Goal: Information Seeking & Learning: Learn about a topic

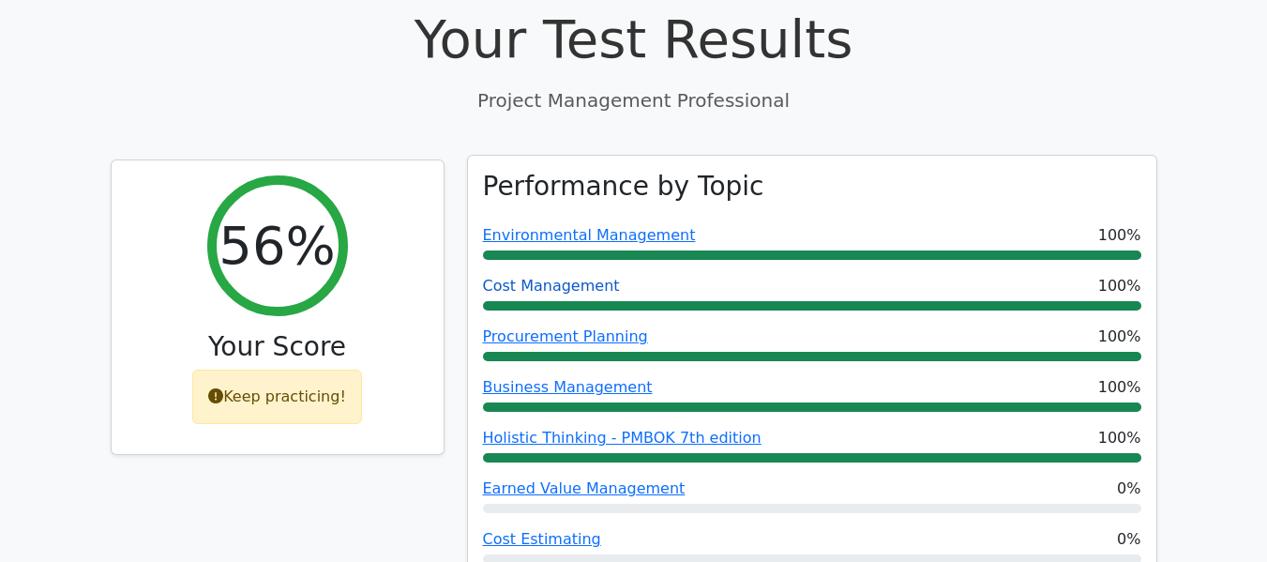
scroll to position [687, 0]
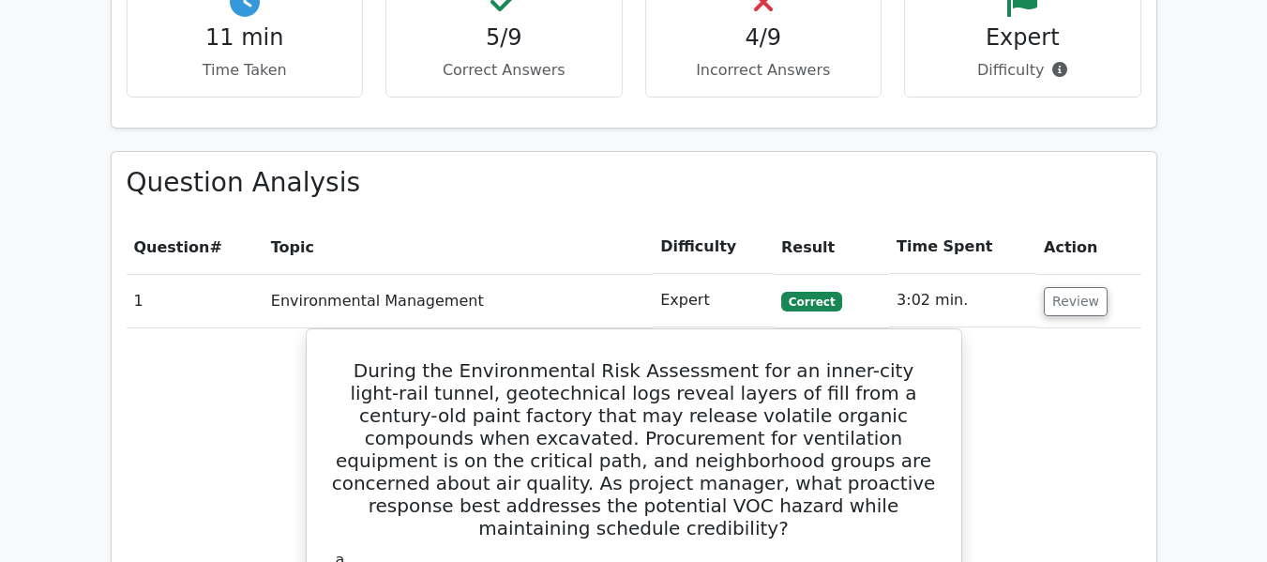
scroll to position [1512, 0]
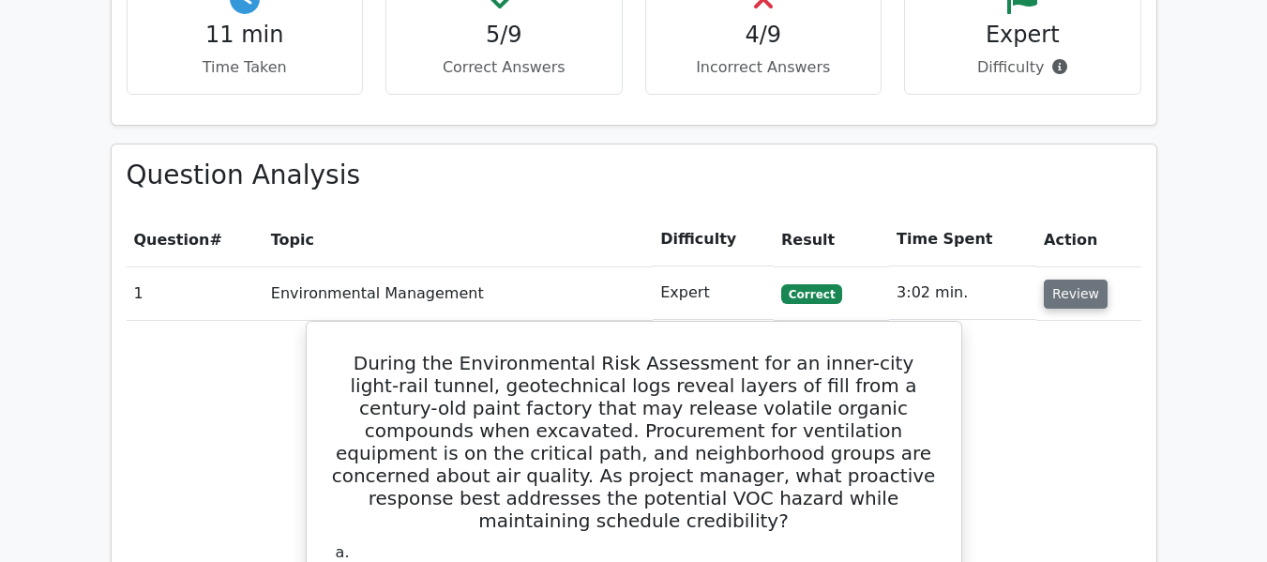
click at [1082, 280] on button "Review" at bounding box center [1076, 294] width 64 height 29
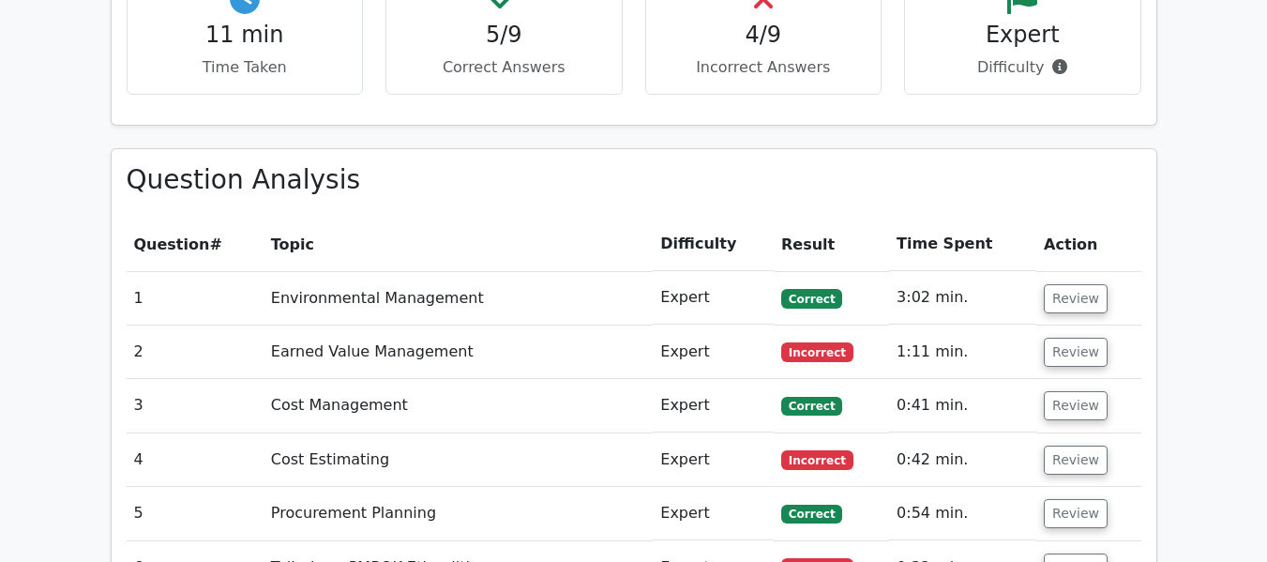
click at [1170, 310] on main "Go Premium Project Management Professional Preparation Package (2025) Earn 35 P…" at bounding box center [633, 51] width 1267 height 3006
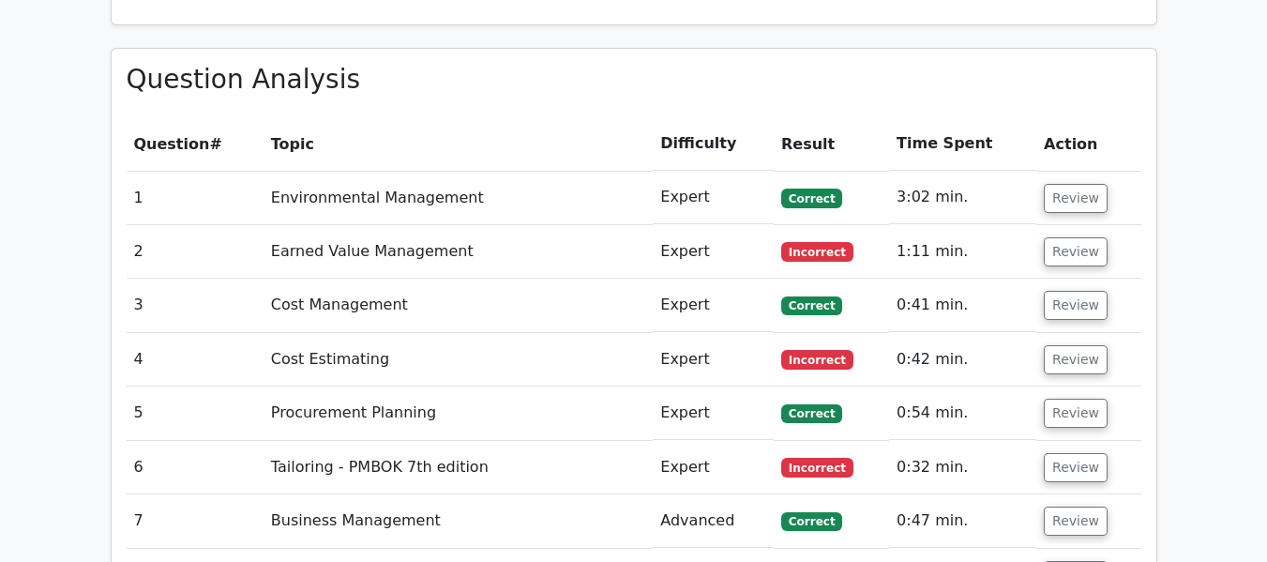
scroll to position [1587, 0]
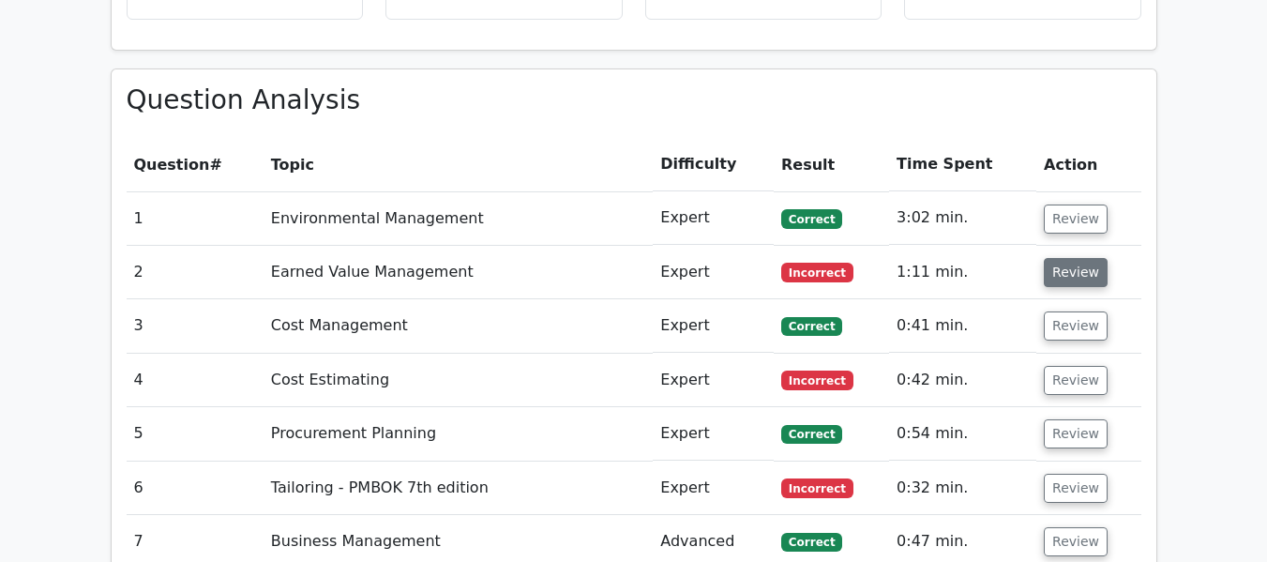
click at [1055, 258] on button "Review" at bounding box center [1076, 272] width 64 height 29
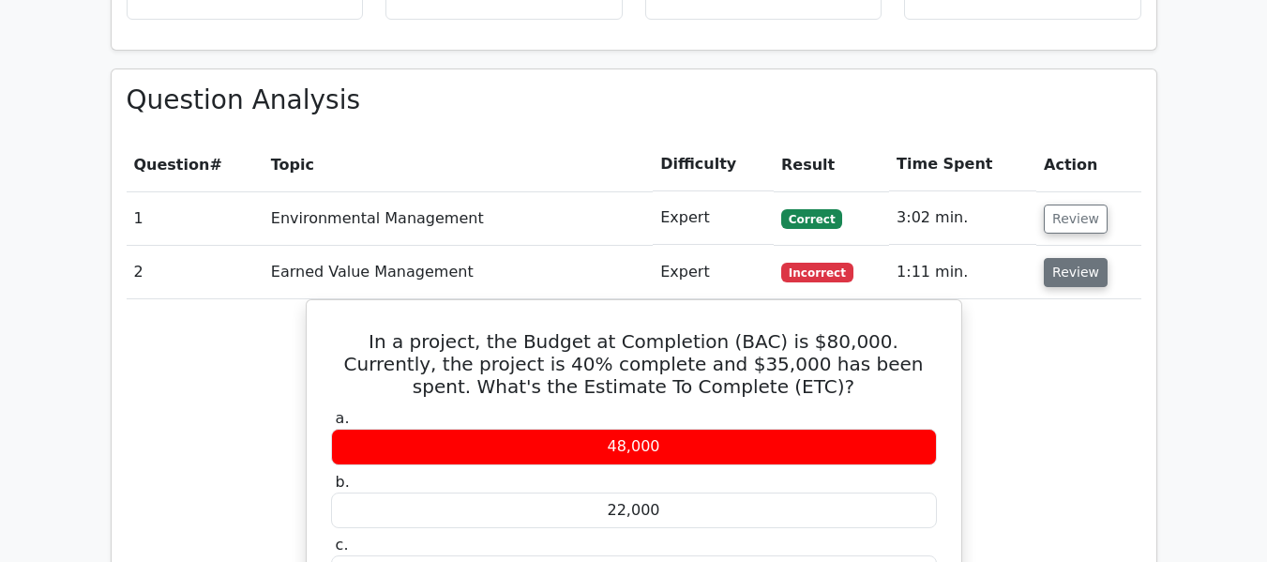
click at [1067, 258] on button "Review" at bounding box center [1076, 272] width 64 height 29
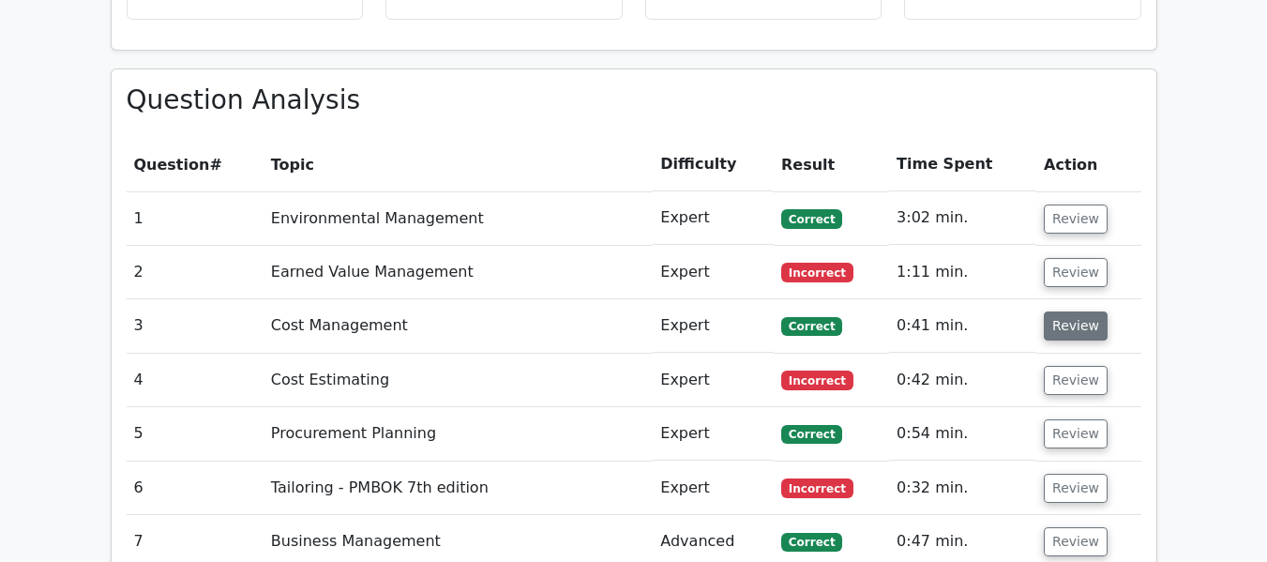
click at [1062, 311] on button "Review" at bounding box center [1076, 325] width 64 height 29
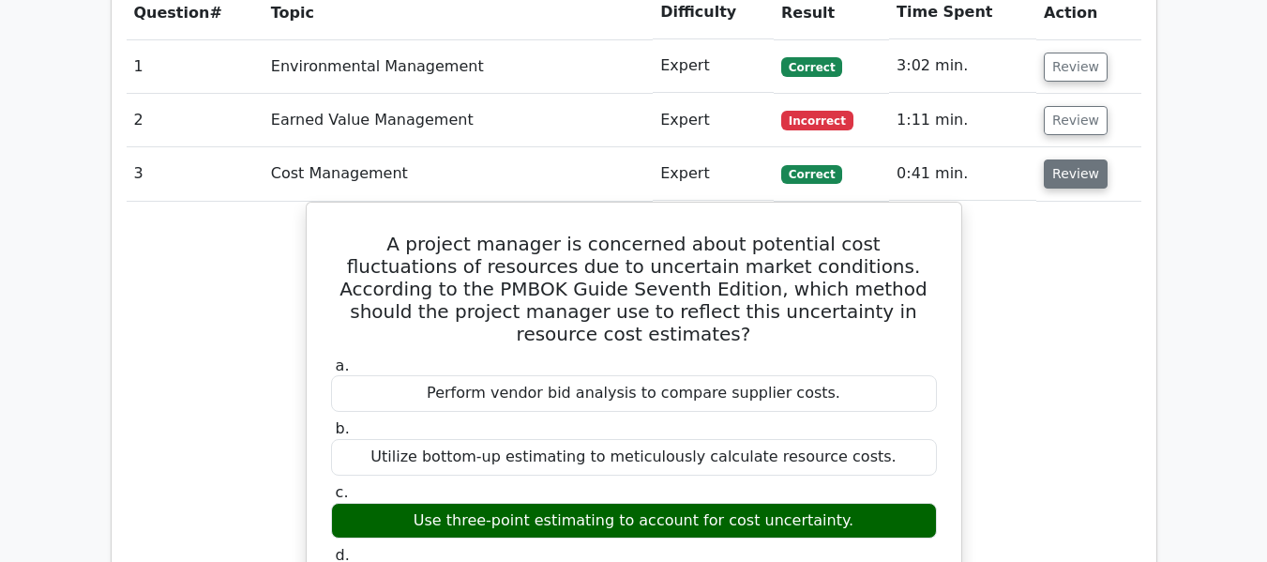
scroll to position [1737, 0]
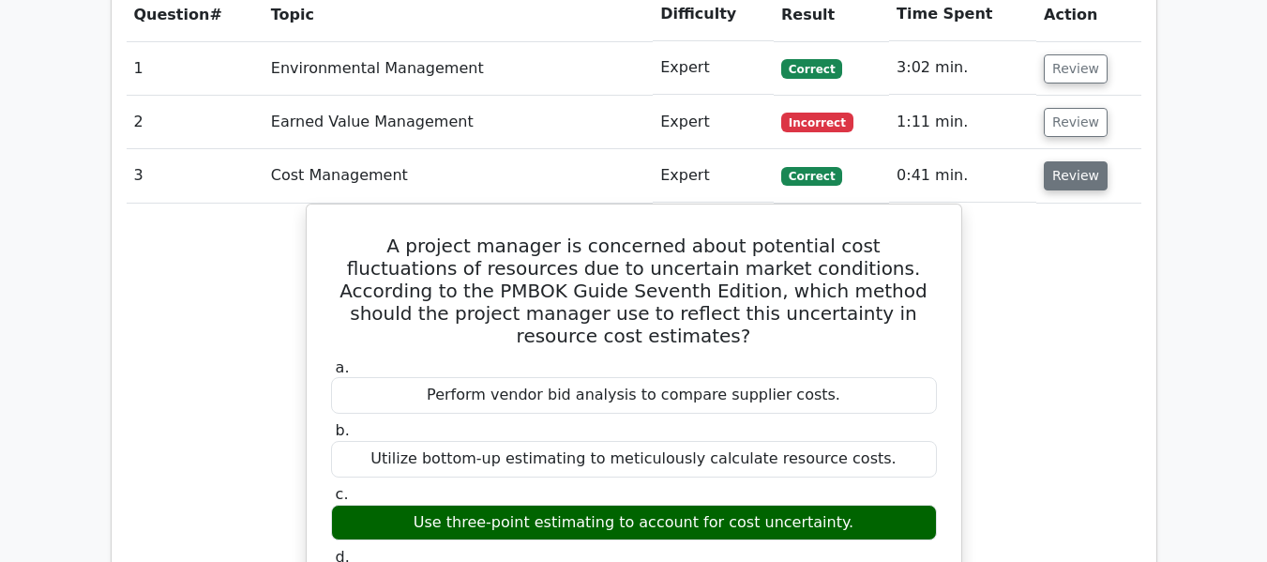
click at [1068, 161] on button "Review" at bounding box center [1076, 175] width 64 height 29
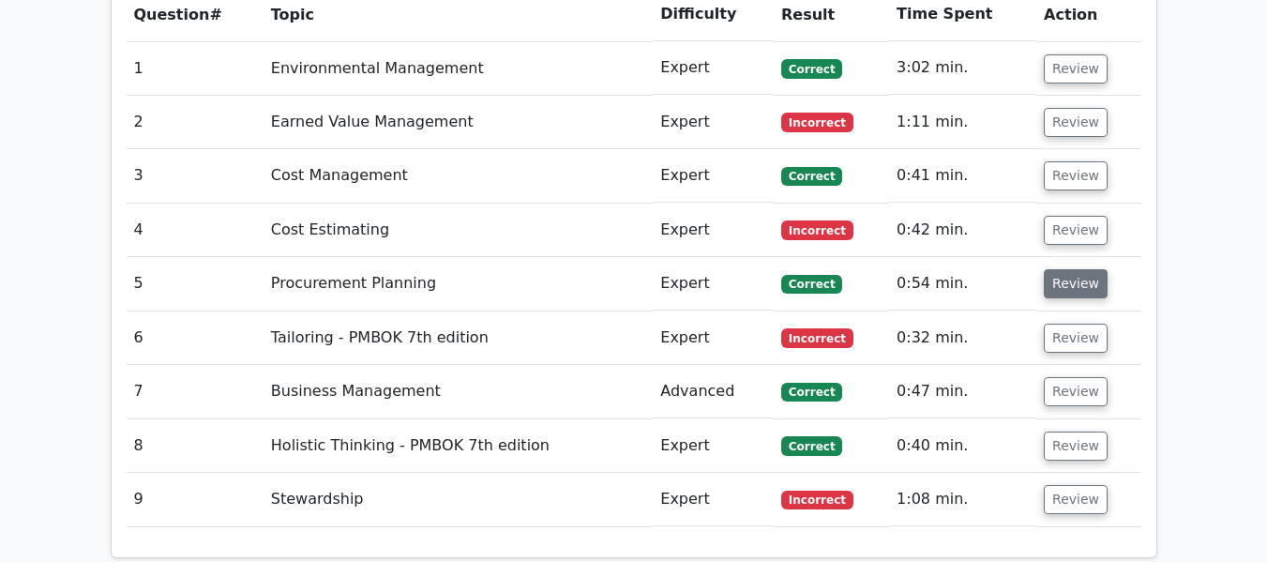
click at [1052, 269] on button "Review" at bounding box center [1076, 283] width 64 height 29
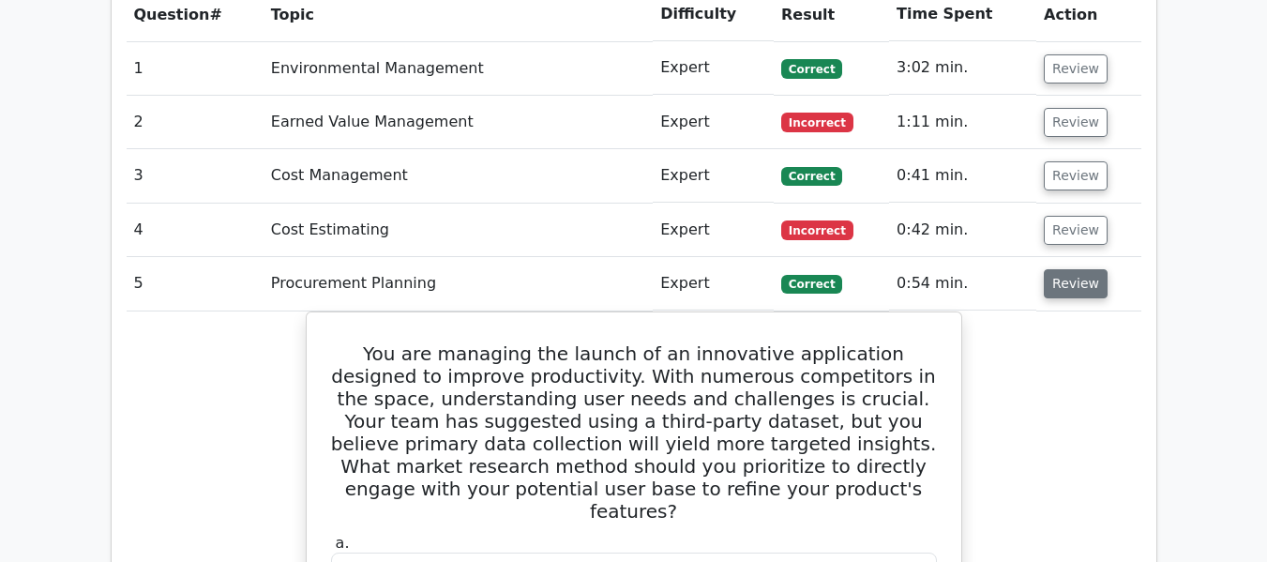
click at [1052, 269] on button "Review" at bounding box center [1076, 283] width 64 height 29
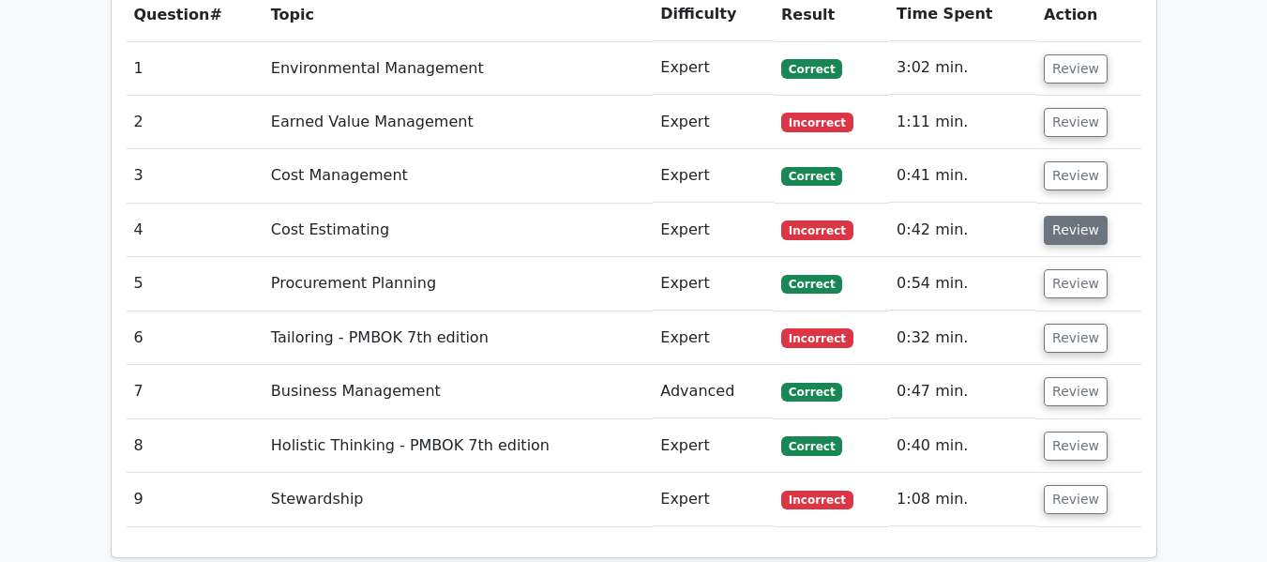
click at [1068, 216] on button "Review" at bounding box center [1076, 230] width 64 height 29
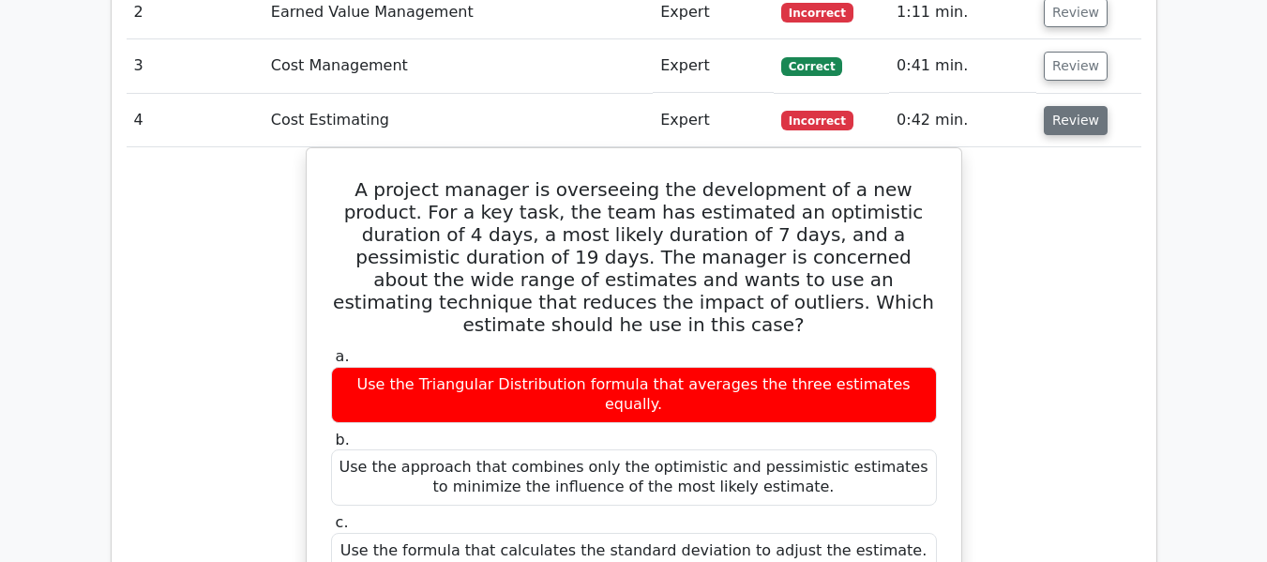
scroll to position [1850, 0]
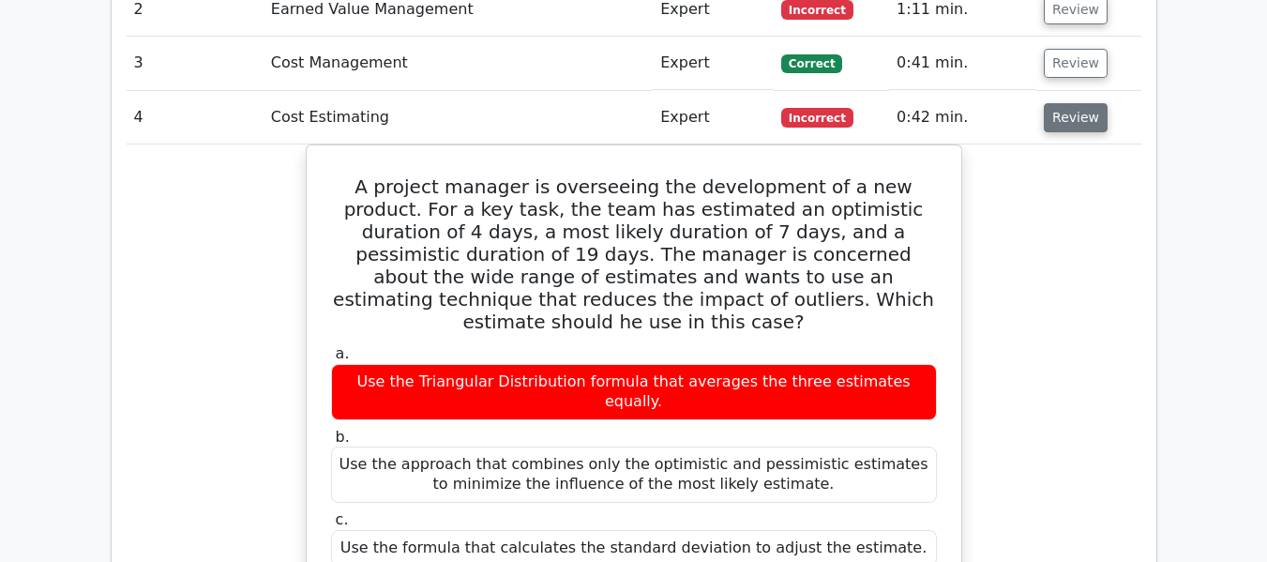
click at [1075, 103] on button "Review" at bounding box center [1076, 117] width 64 height 29
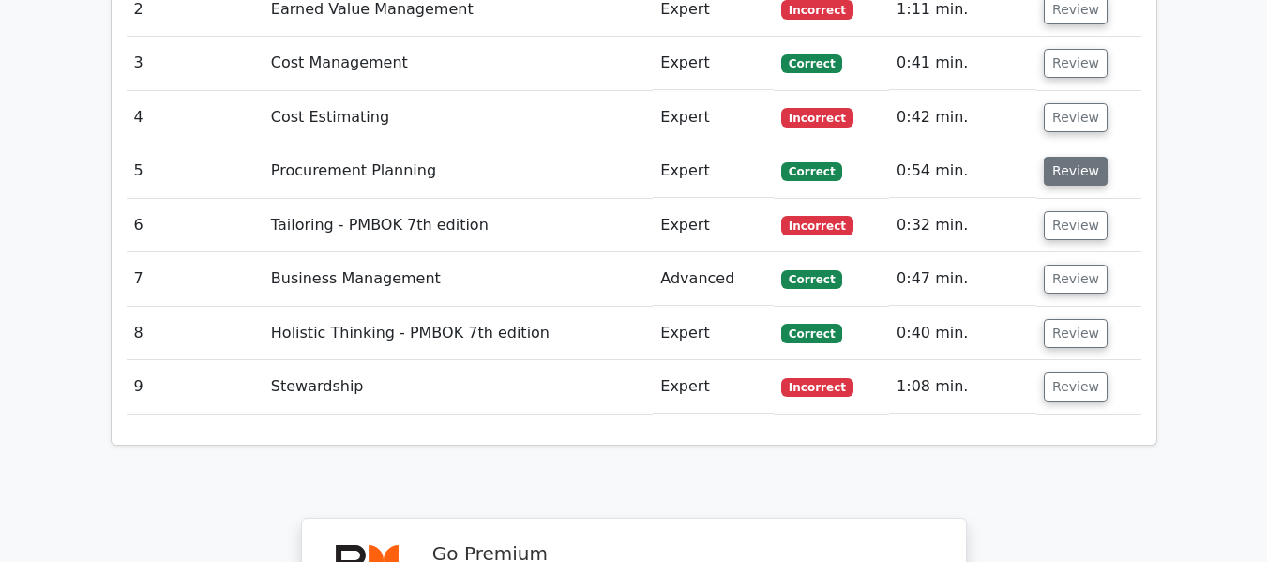
click at [1065, 157] on button "Review" at bounding box center [1076, 171] width 64 height 29
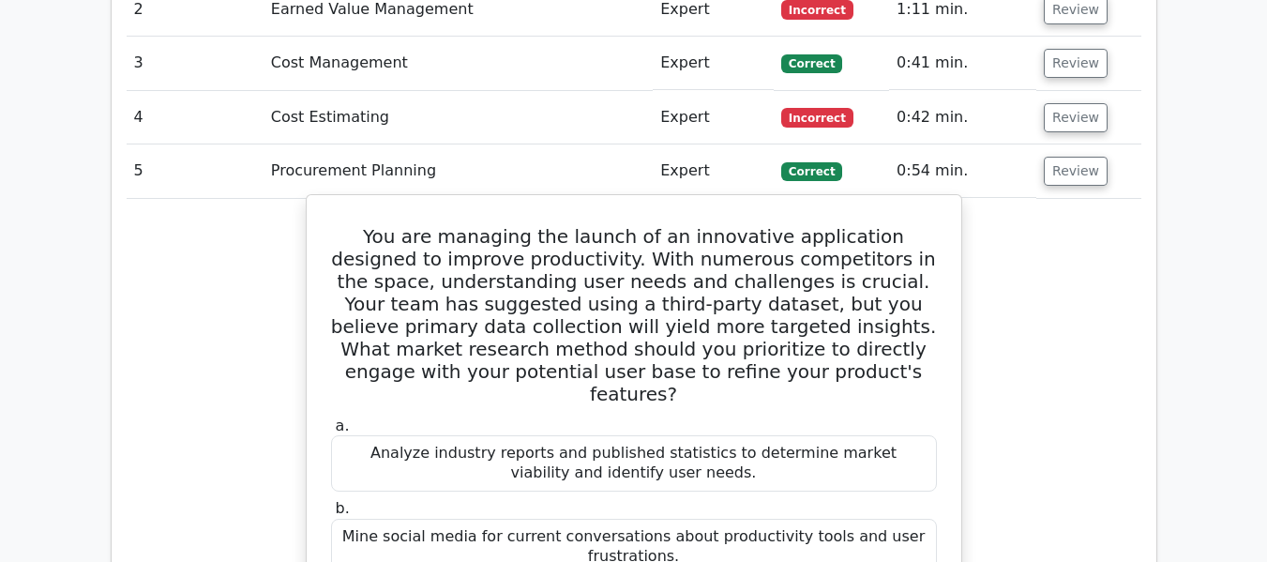
click at [840, 243] on h5 "You are managing the launch of an innovative application designed to improve pr…" at bounding box center [634, 315] width 610 height 180
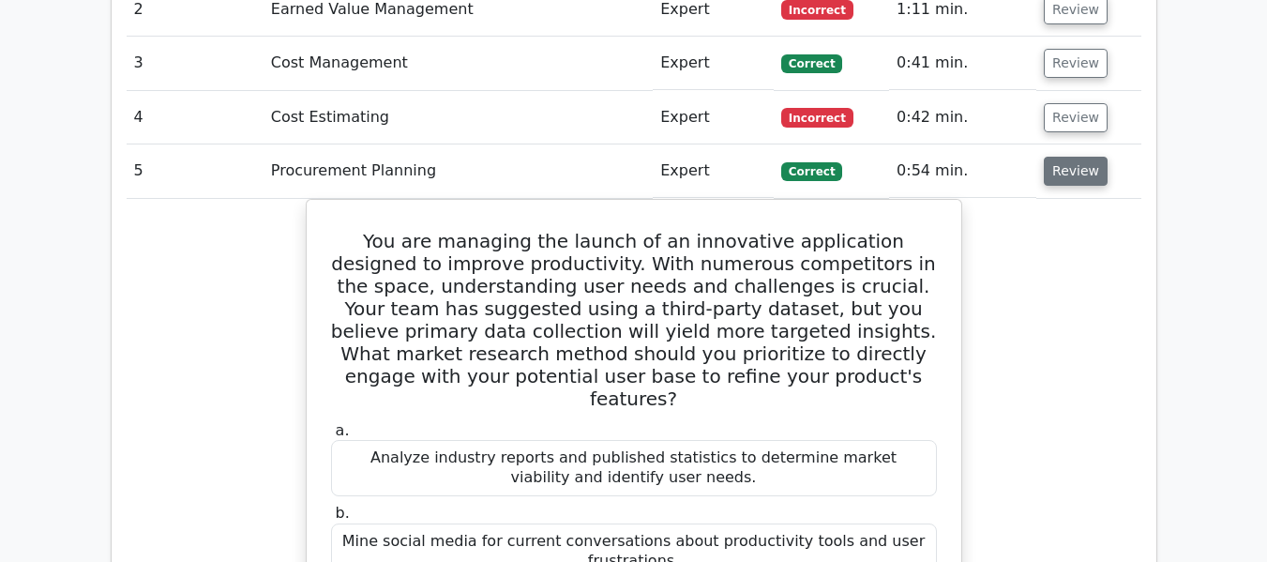
click at [1067, 157] on button "Review" at bounding box center [1076, 171] width 64 height 29
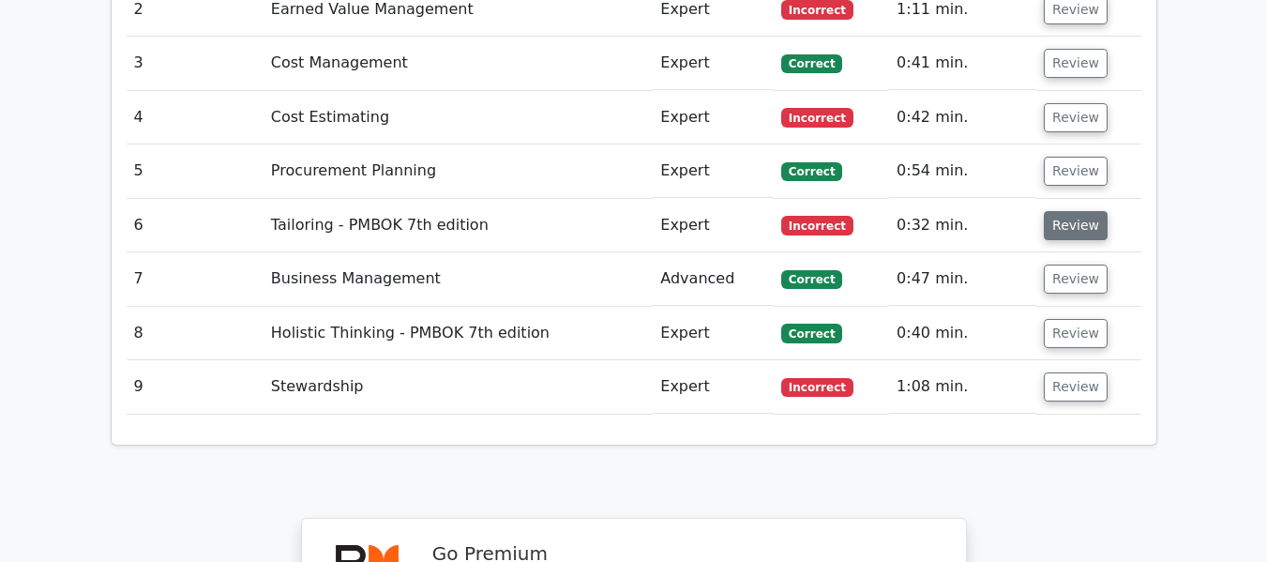
click at [1064, 211] on button "Review" at bounding box center [1076, 225] width 64 height 29
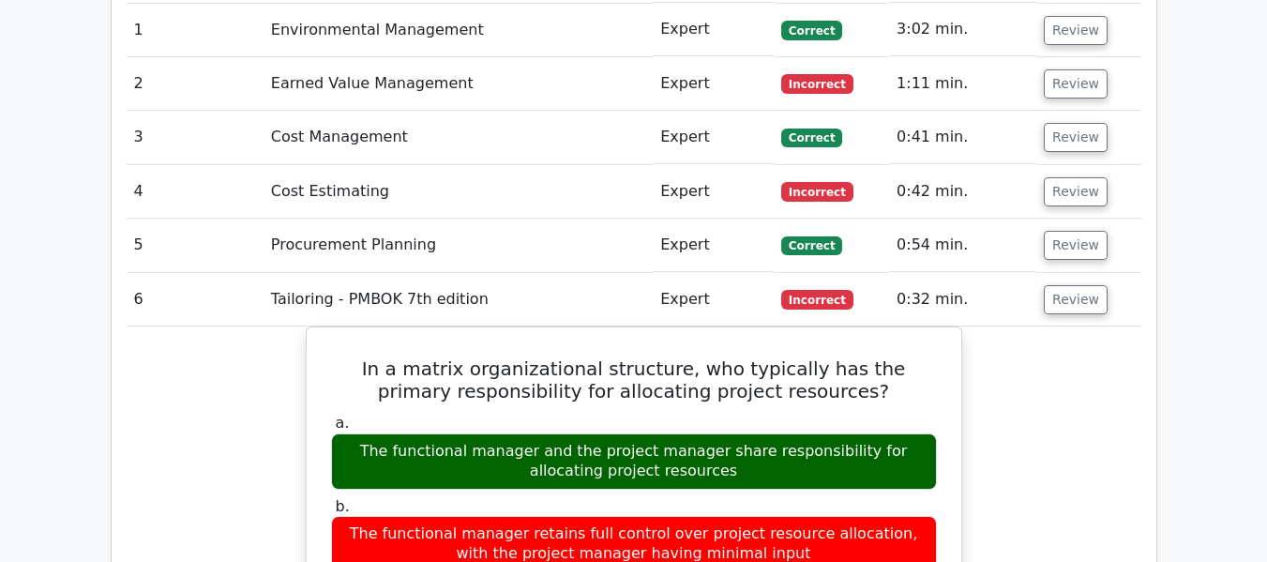
scroll to position [1775, 0]
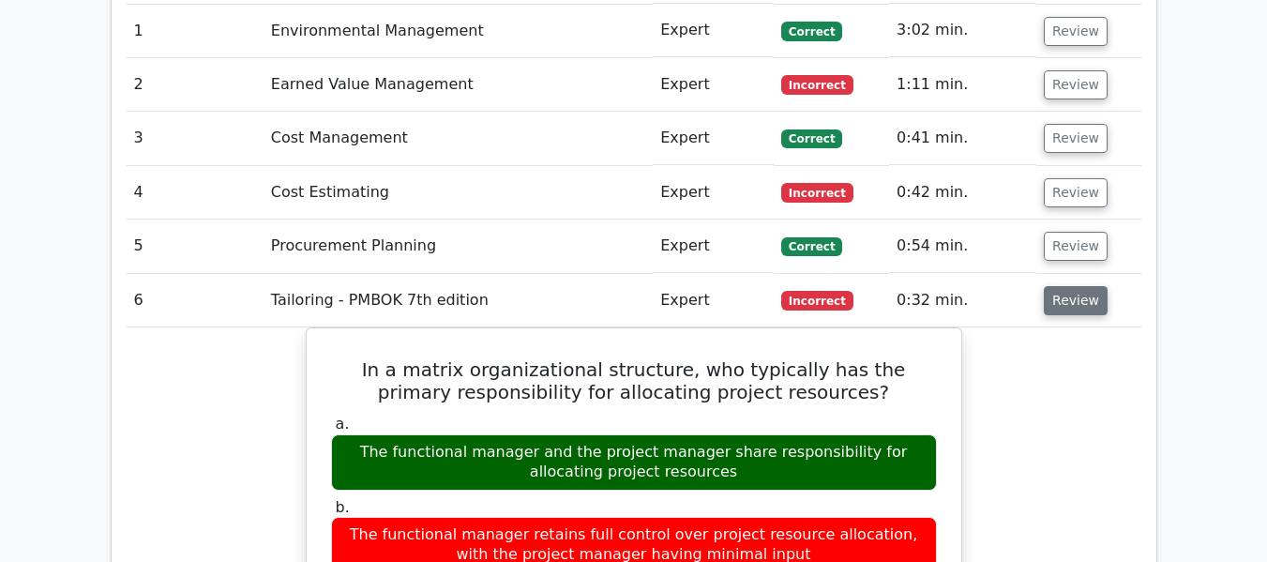
click at [1069, 286] on button "Review" at bounding box center [1076, 300] width 64 height 29
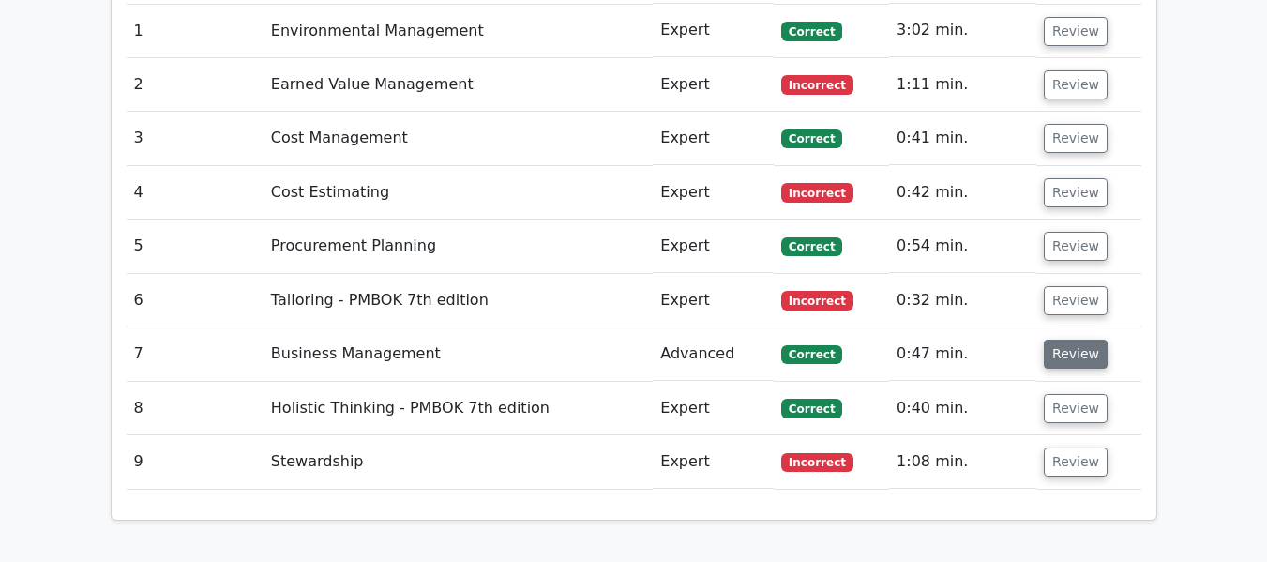
click at [1066, 340] on button "Review" at bounding box center [1076, 354] width 64 height 29
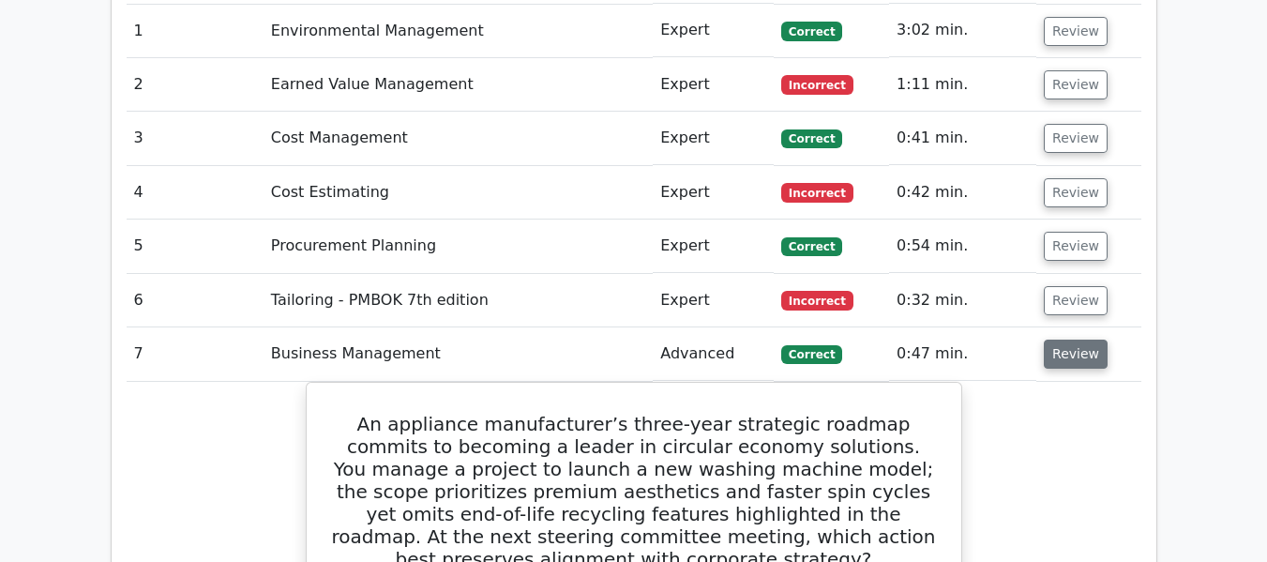
click at [1076, 340] on button "Review" at bounding box center [1076, 354] width 64 height 29
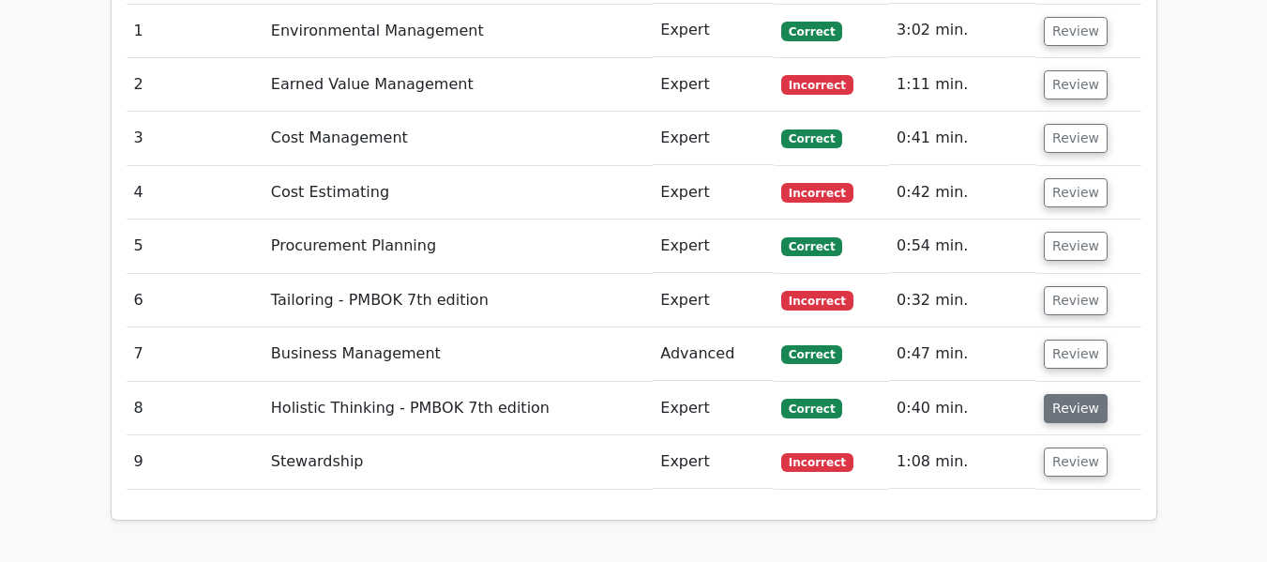
click at [1060, 394] on button "Review" at bounding box center [1076, 408] width 64 height 29
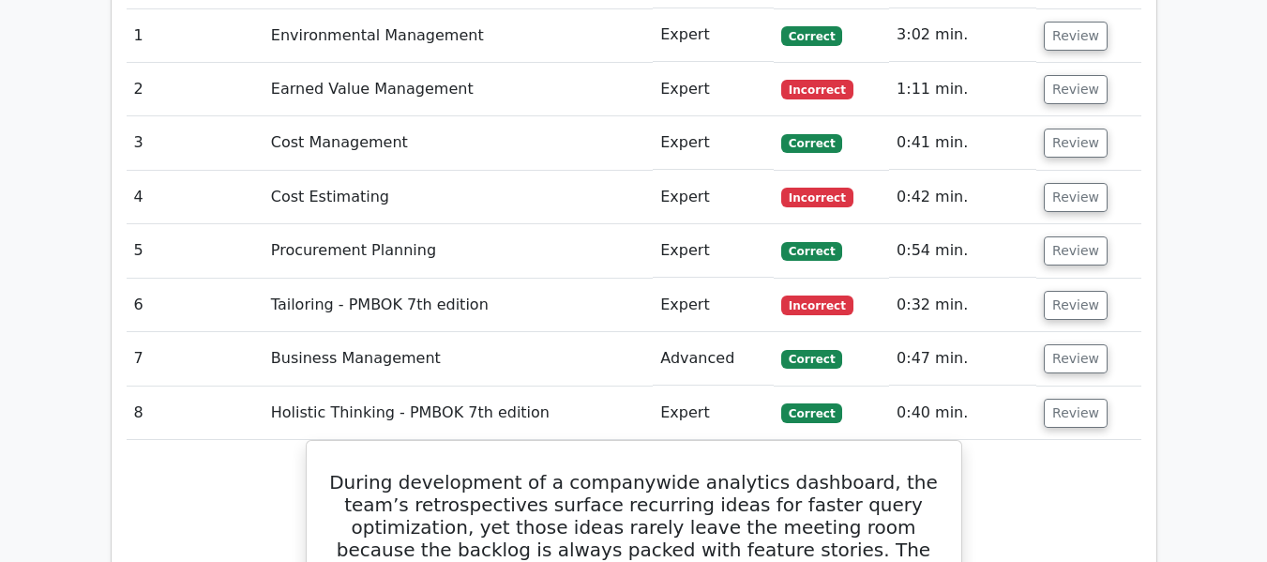
click at [1180, 325] on main "Go Premium Project Management Professional Preparation Package (2025) Earn 35 P…" at bounding box center [633, 284] width 1267 height 3999
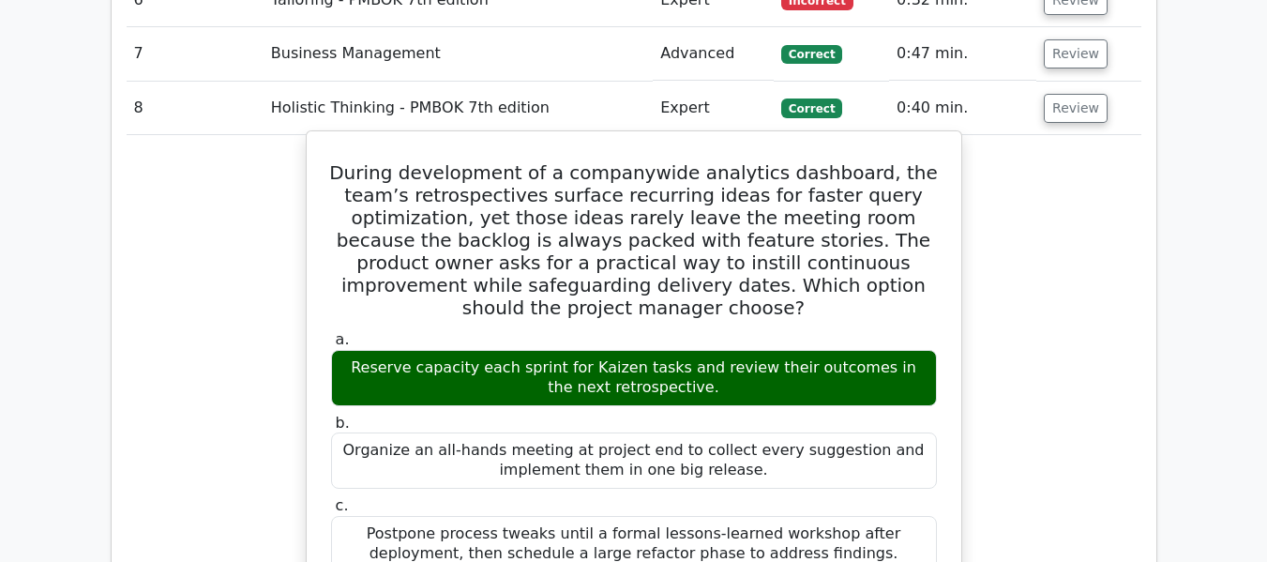
scroll to position [2112, 0]
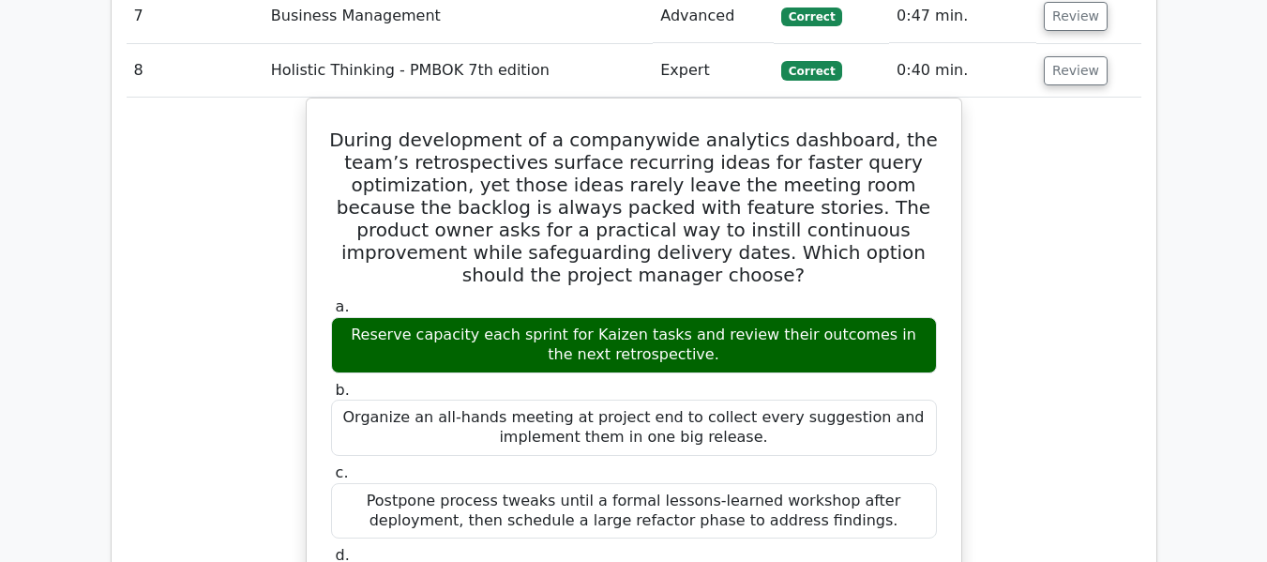
click at [1030, 270] on div "During development of a companywide analytics dashboard, the team’s retrospecti…" at bounding box center [634, 573] width 1015 height 950
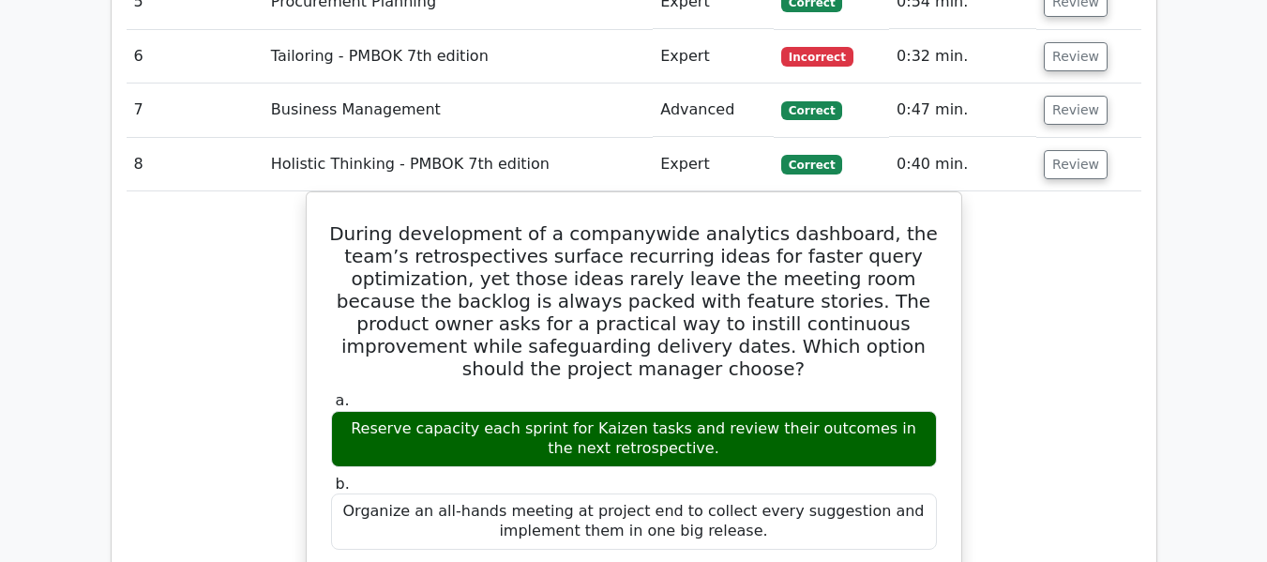
scroll to position [1962, 0]
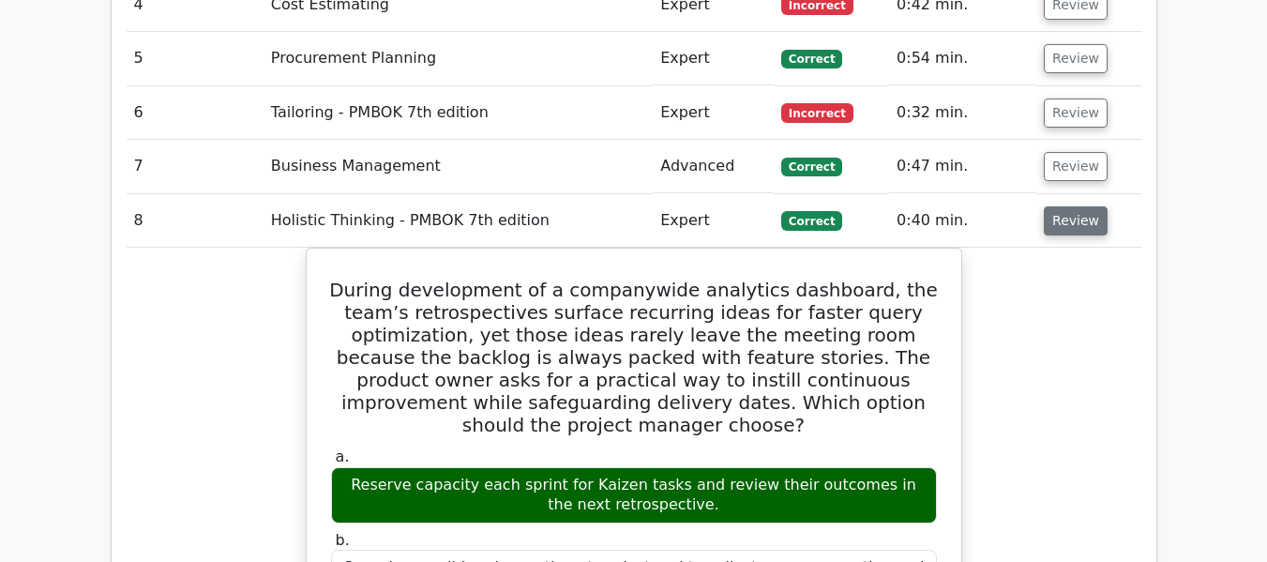
click at [1062, 206] on button "Review" at bounding box center [1076, 220] width 64 height 29
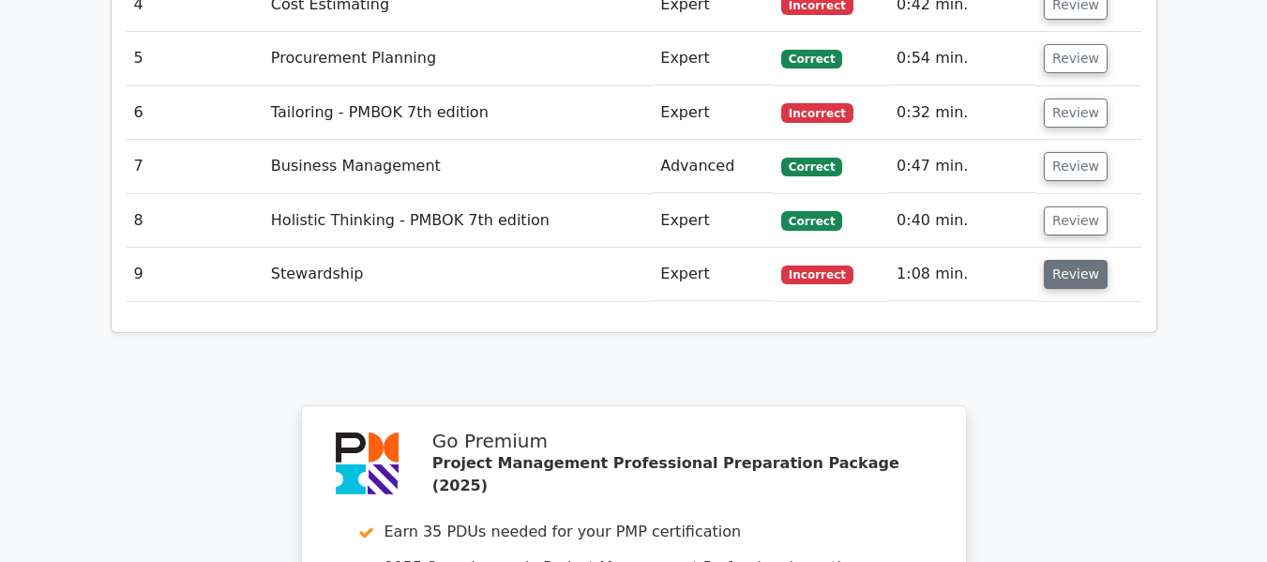
click at [1057, 260] on button "Review" at bounding box center [1076, 274] width 64 height 29
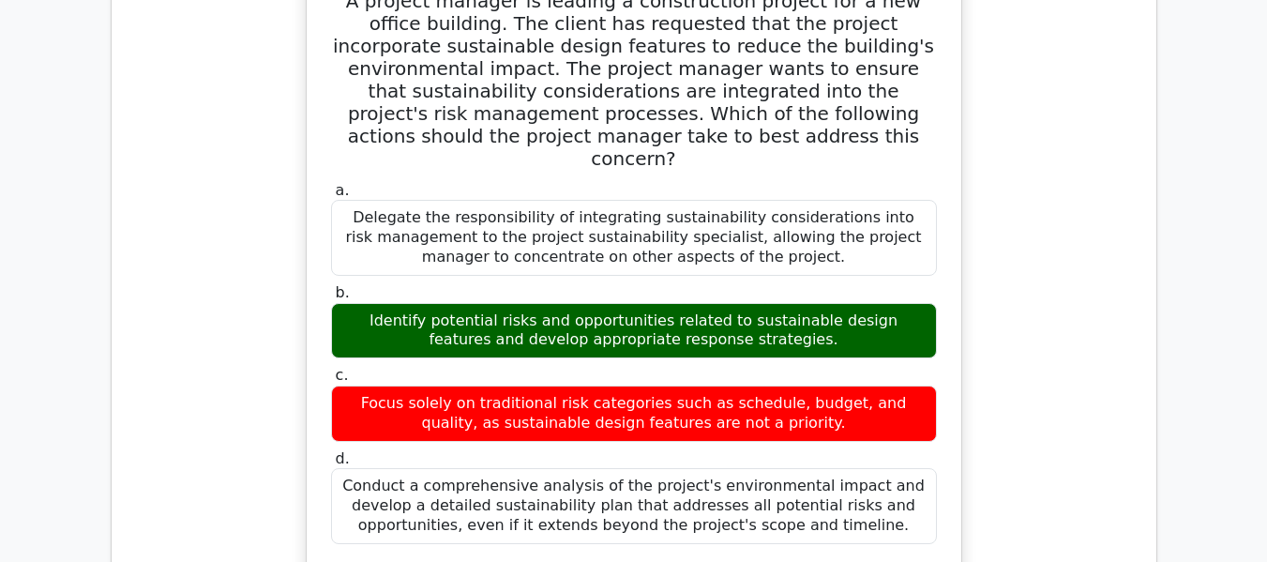
scroll to position [2300, 0]
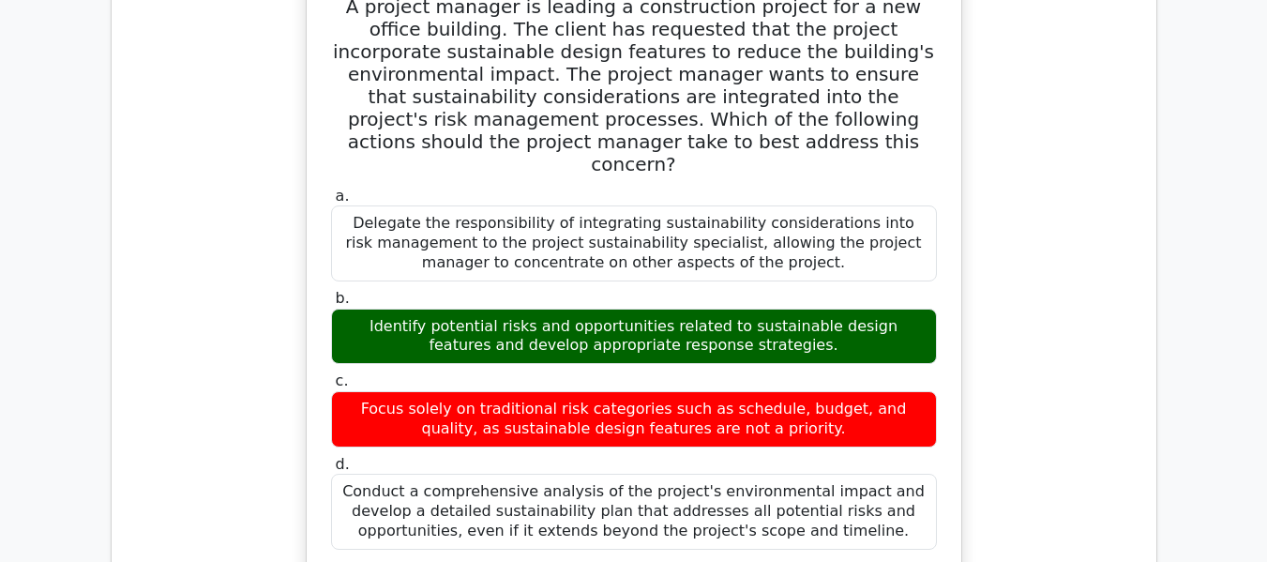
click at [1066, 196] on div "A project manager is leading a construction project for a new office building. …" at bounding box center [634, 470] width 1015 height 1012
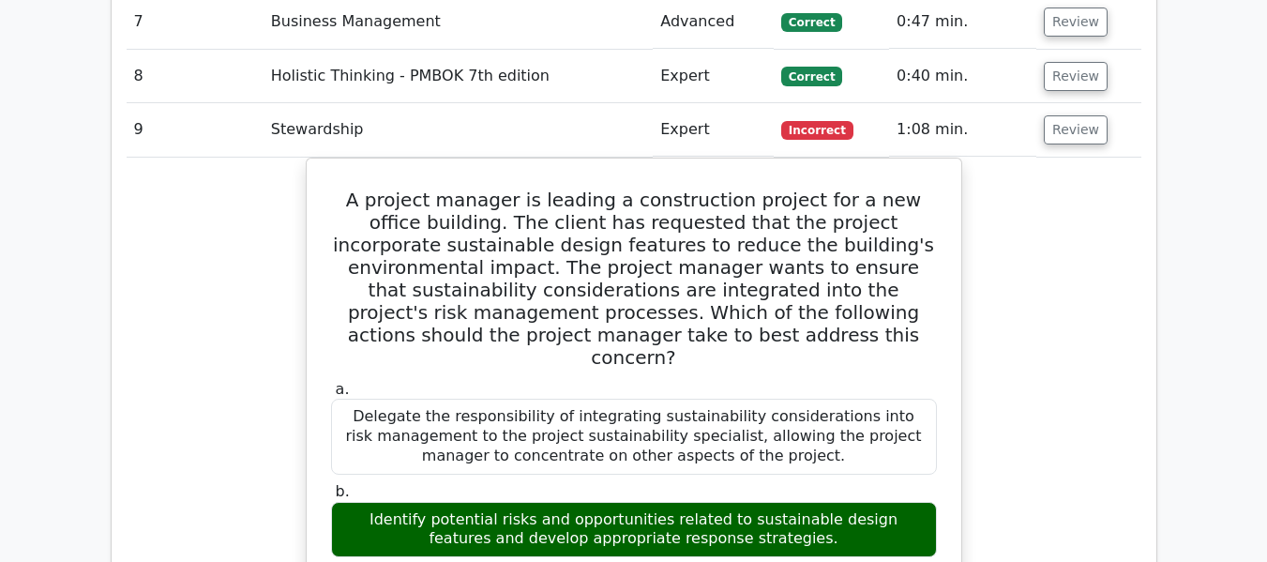
scroll to position [2075, 0]
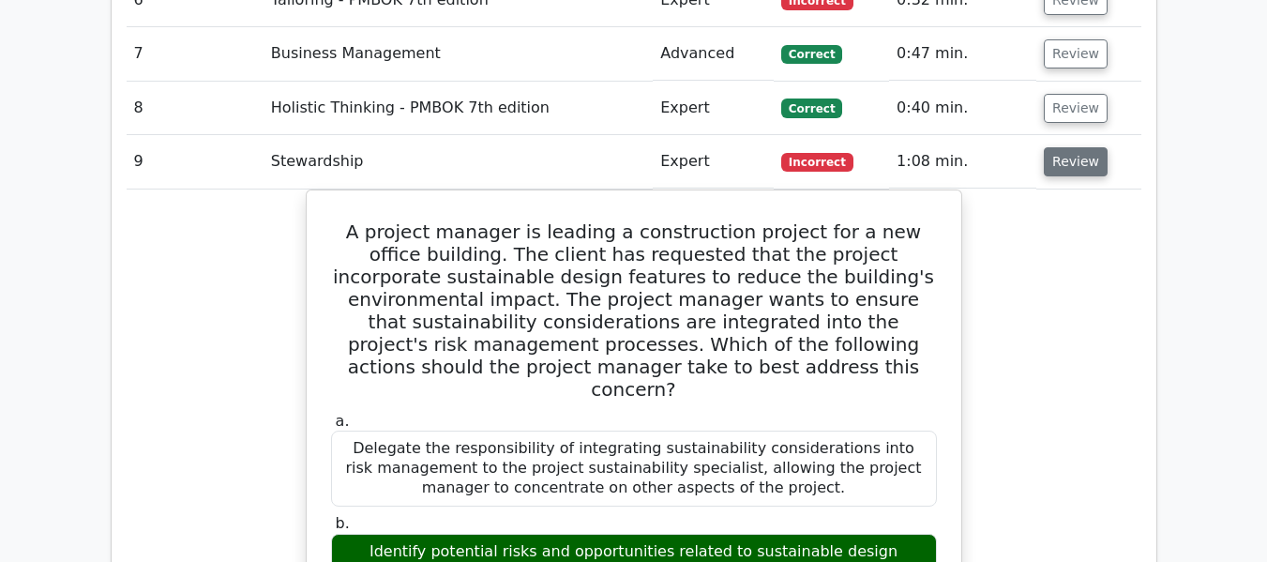
click at [1073, 147] on button "Review" at bounding box center [1076, 161] width 64 height 29
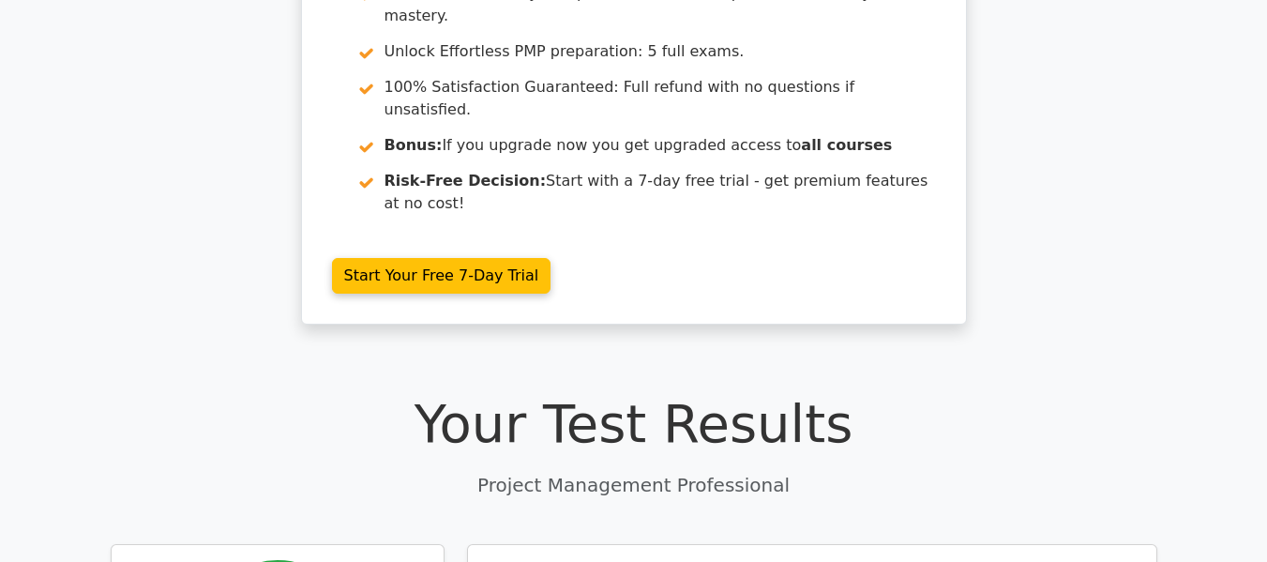
scroll to position [0, 0]
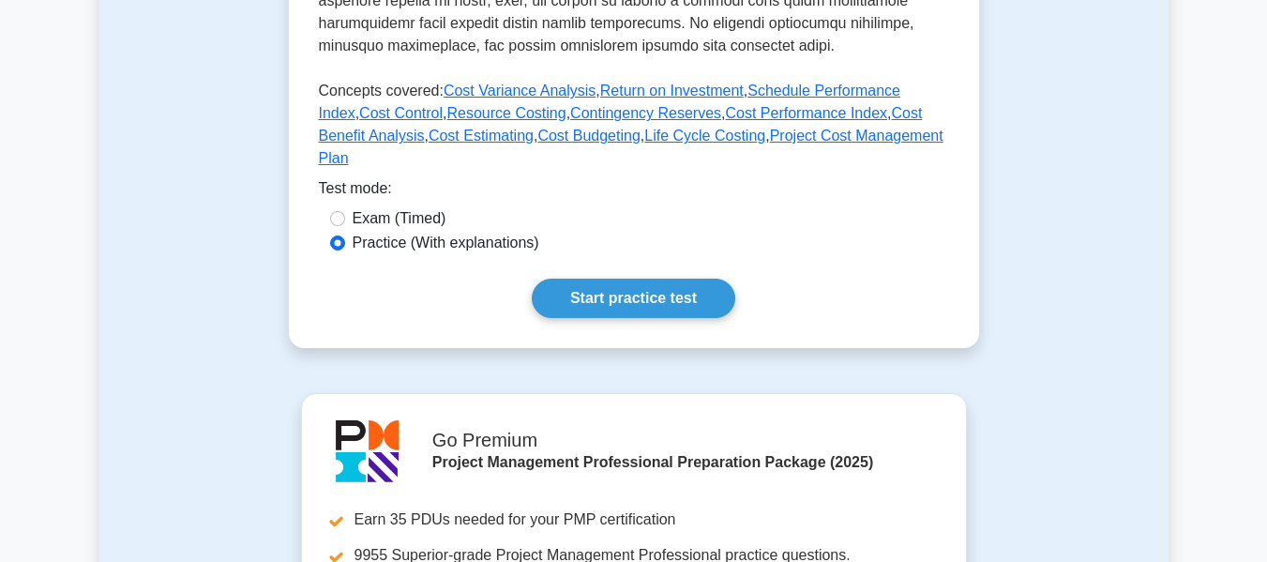
scroll to position [863, 0]
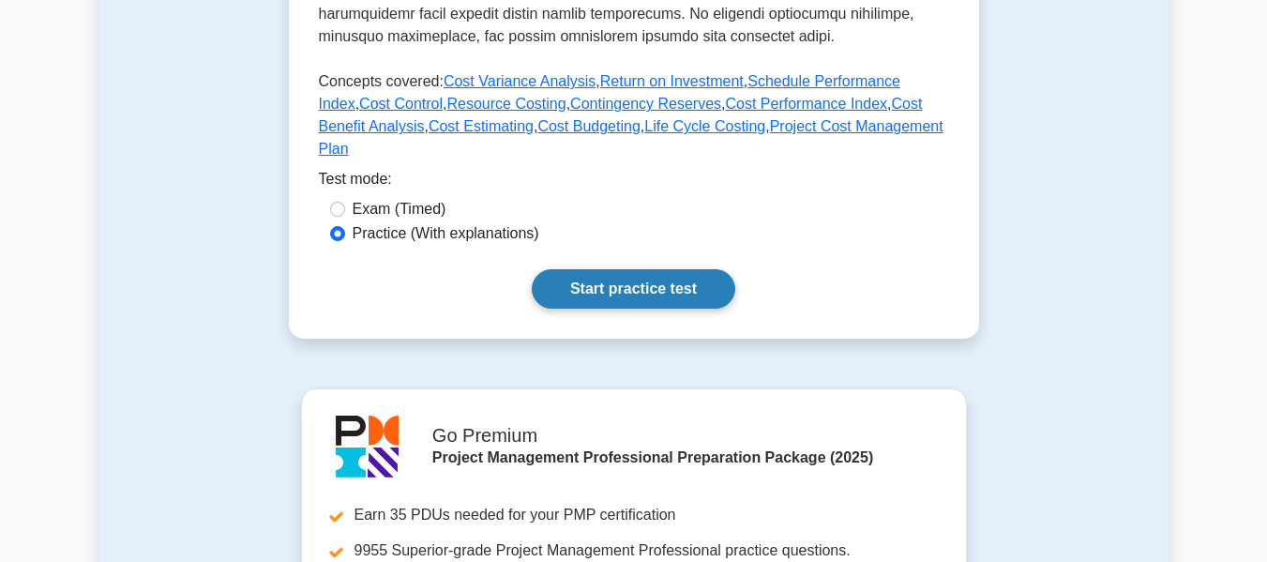
click at [625, 269] on link "Start practice test" at bounding box center [634, 288] width 204 height 39
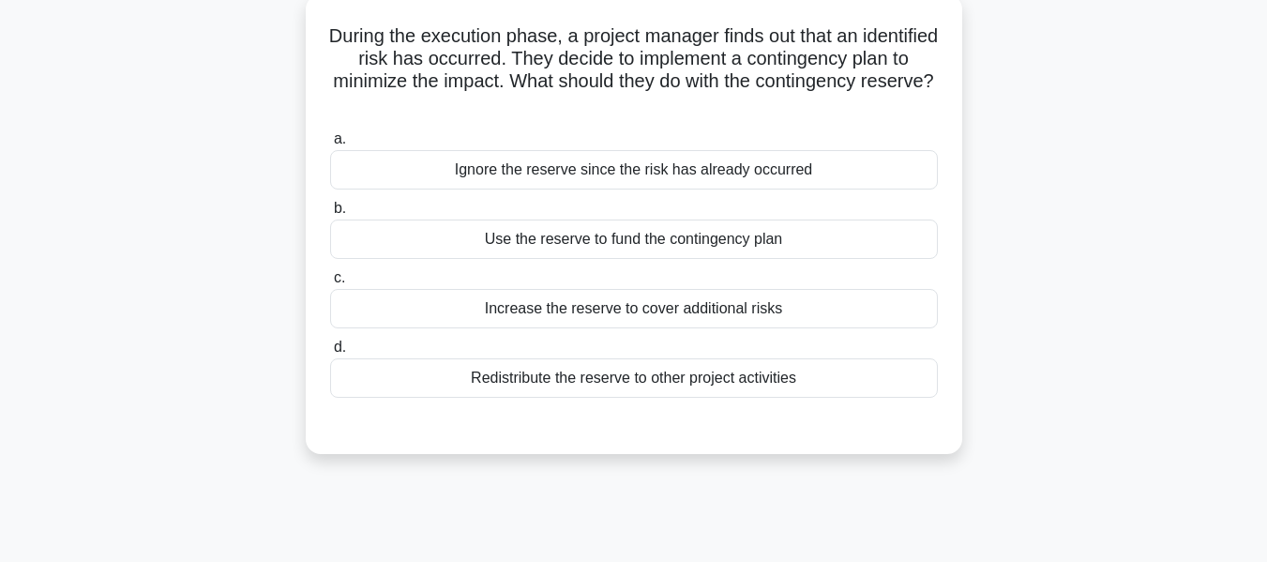
scroll to position [113, 0]
click at [503, 232] on div "Use the reserve to fund the contingency plan" at bounding box center [634, 237] width 608 height 39
click at [330, 213] on input "b. Use the reserve to fund the contingency plan" at bounding box center [330, 207] width 0 height 12
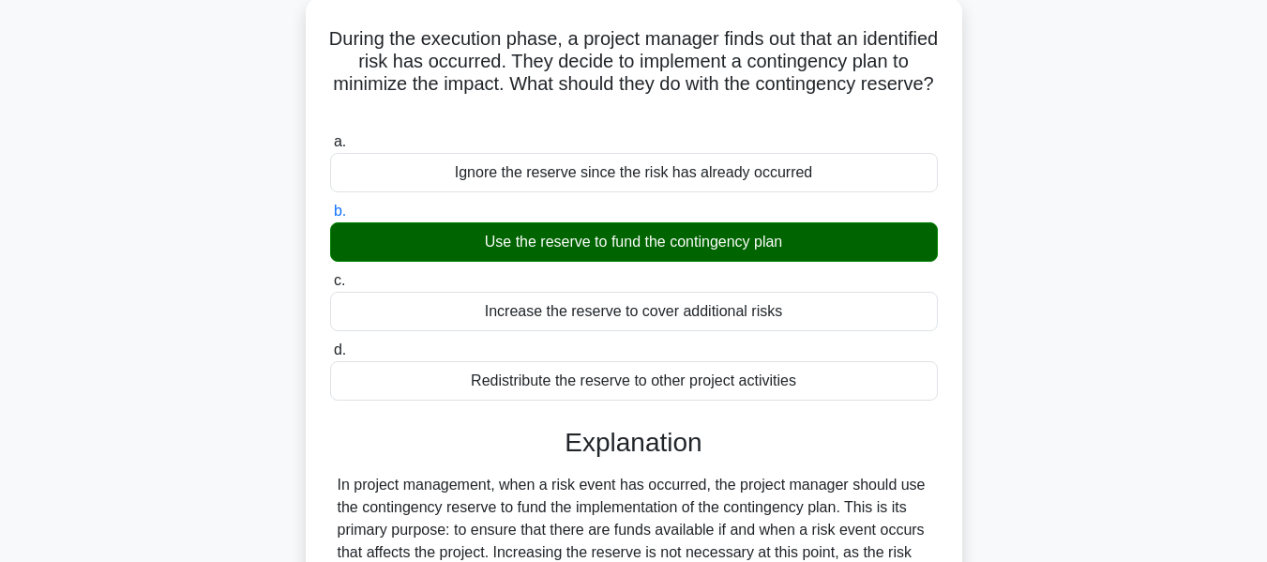
click at [1086, 272] on div "During the execution phase, a project manager finds out that an identified risk…" at bounding box center [633, 403] width 1069 height 813
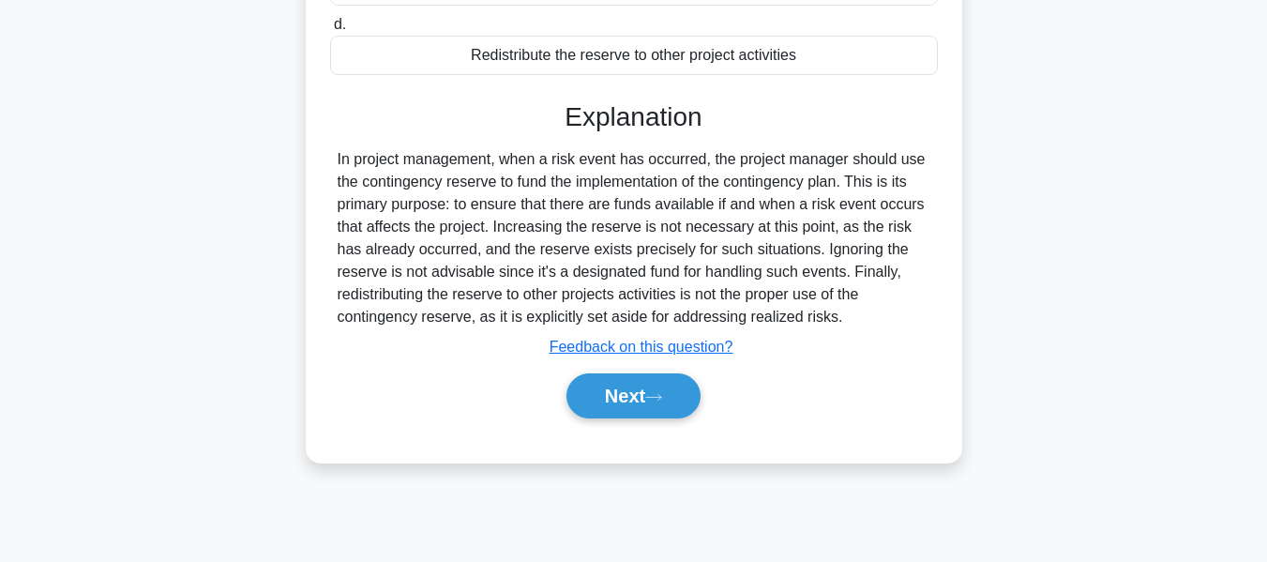
scroll to position [451, 0]
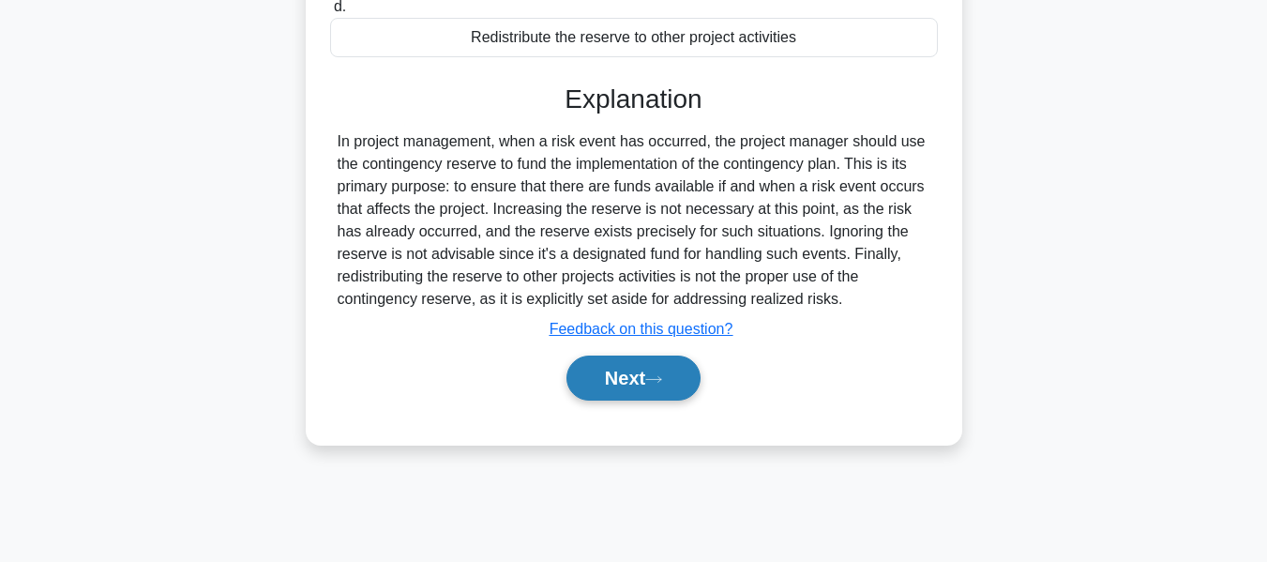
click at [652, 374] on button "Next" at bounding box center [634, 378] width 134 height 45
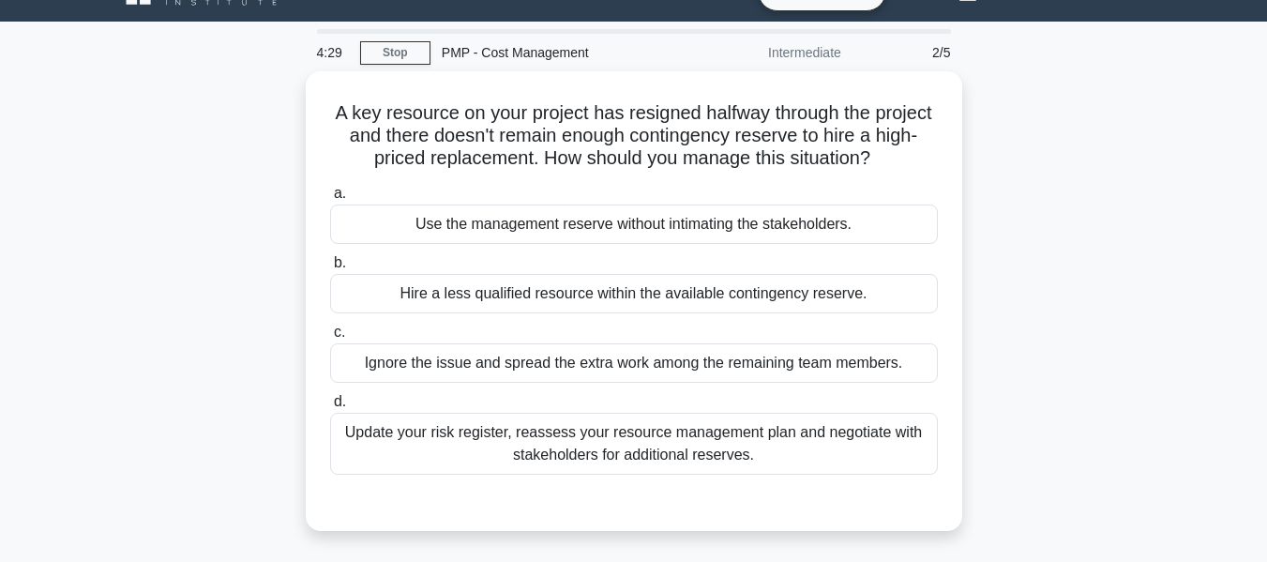
scroll to position [76, 0]
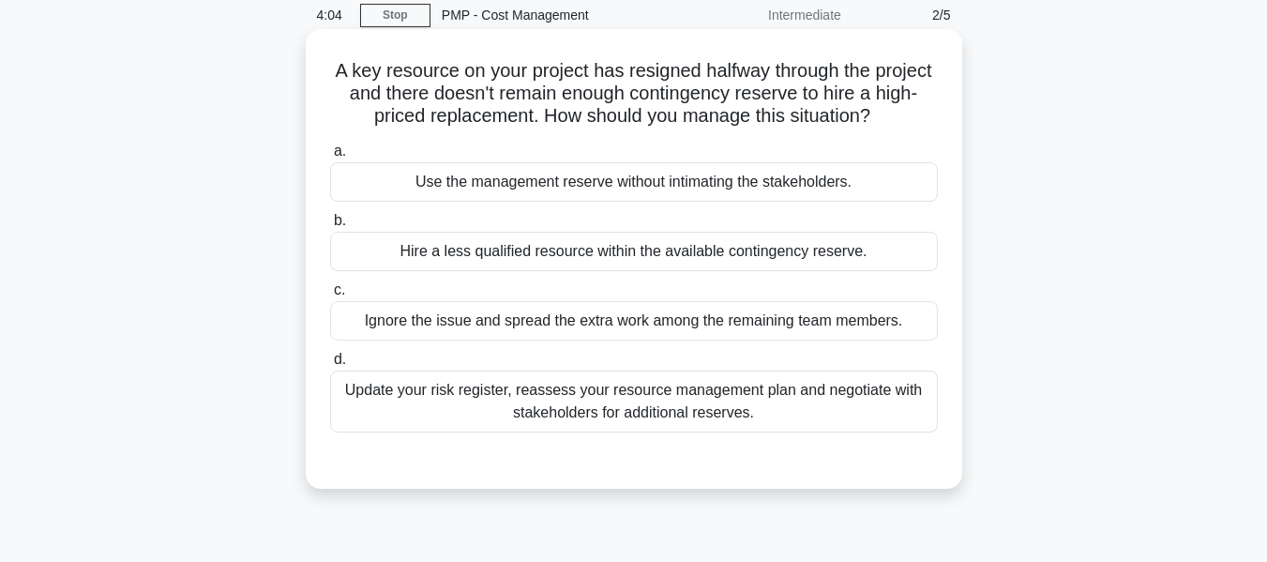
click at [616, 401] on div "Update your risk register, reassess your resource management plan and negotiate…" at bounding box center [634, 402] width 608 height 62
click at [330, 366] on input "d. Update your risk register, reassess your resource management plan and negoti…" at bounding box center [330, 360] width 0 height 12
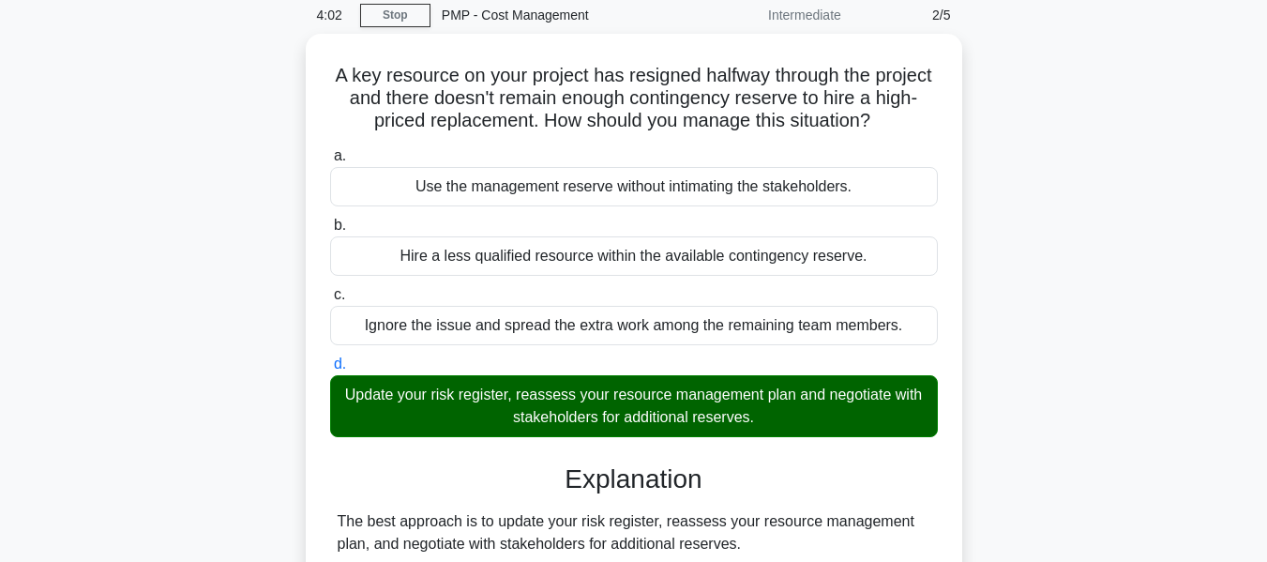
click at [979, 310] on div "A key resource on your project has resigned halfway through the project and the…" at bounding box center [633, 485] width 1069 height 903
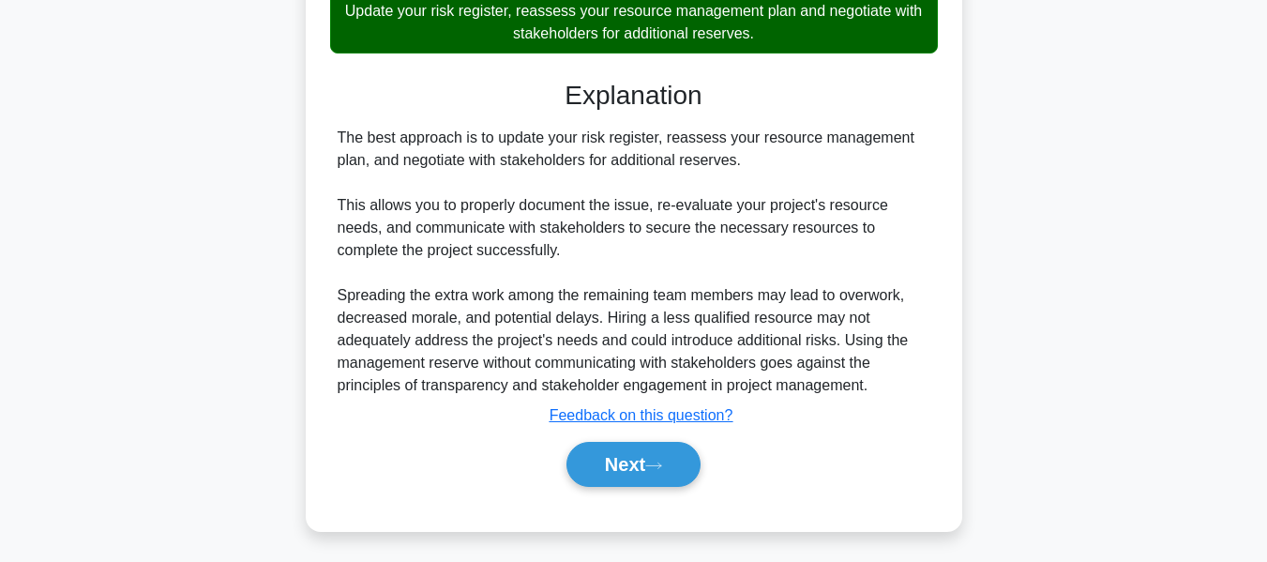
scroll to position [461, 0]
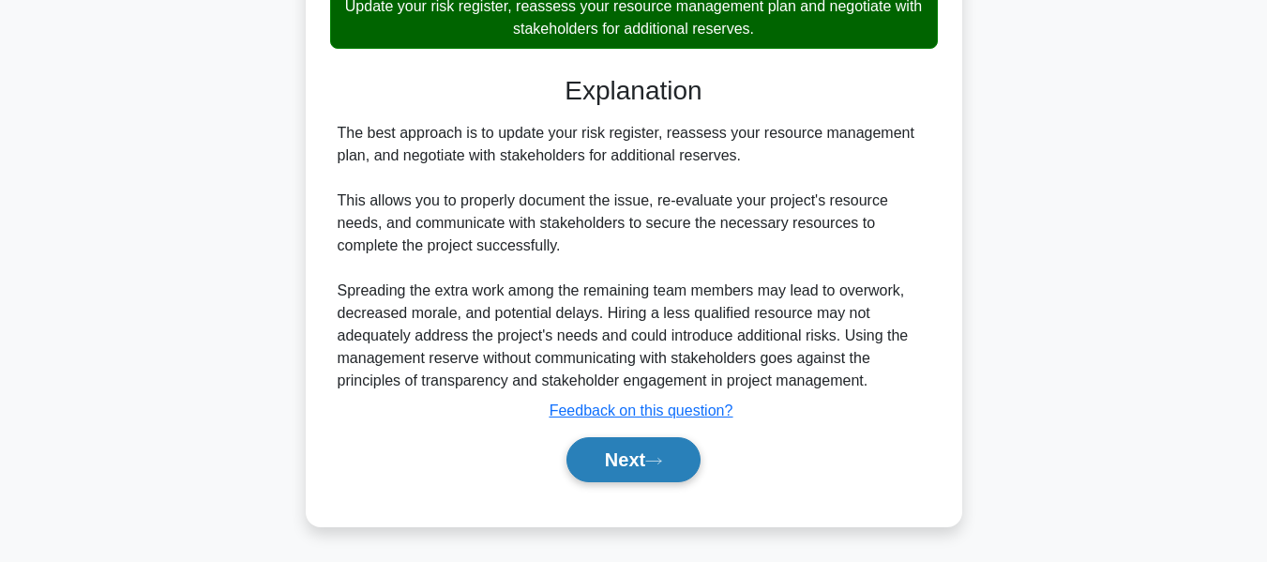
click at [613, 453] on button "Next" at bounding box center [634, 459] width 134 height 45
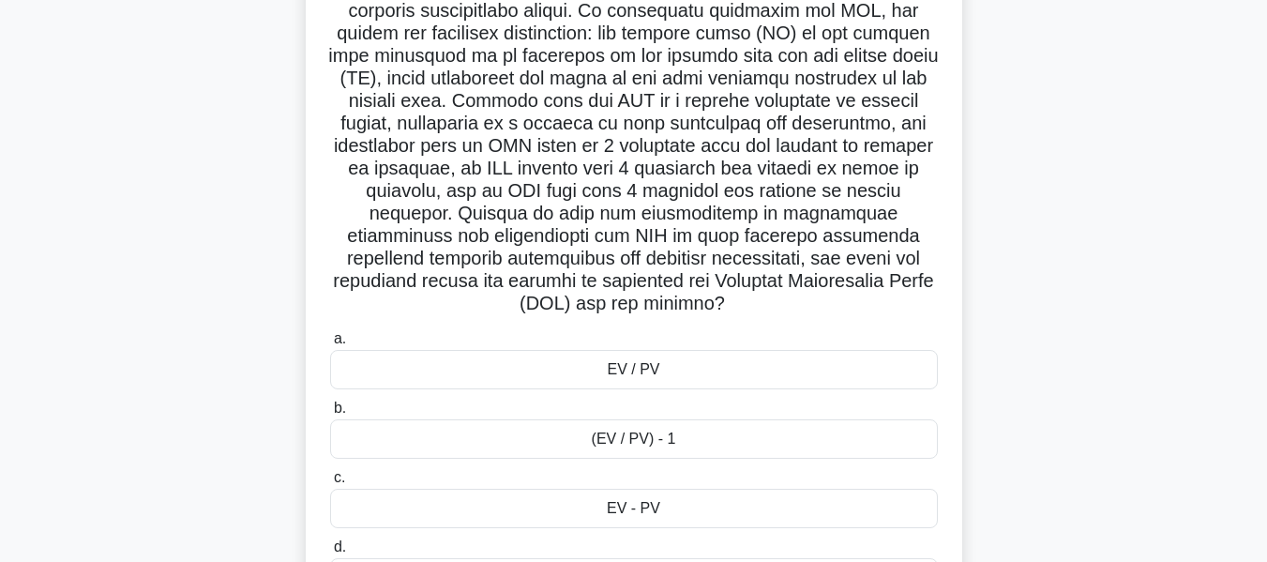
scroll to position [386, 0]
click at [624, 373] on div "EV / PV" at bounding box center [634, 367] width 608 height 39
click at [330, 343] on input "a. EV / PV" at bounding box center [330, 337] width 0 height 12
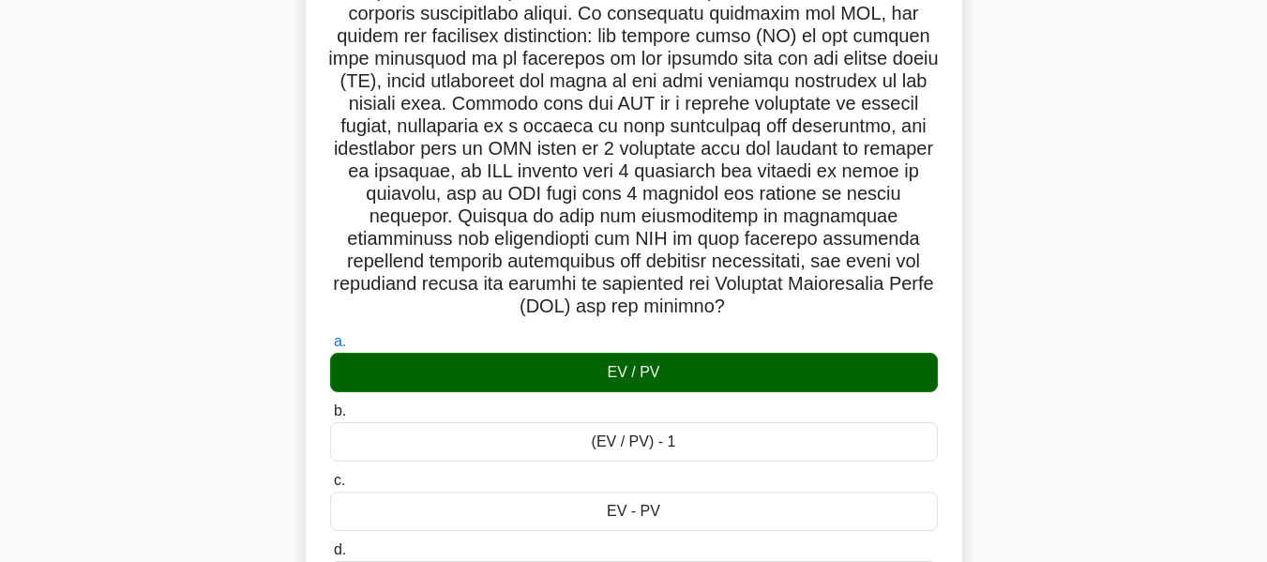
click at [1158, 314] on div ".spinner_0XTQ{transform-origin:center;animation:spinner_y6GP .75s linear infini…" at bounding box center [633, 468] width 1069 height 1489
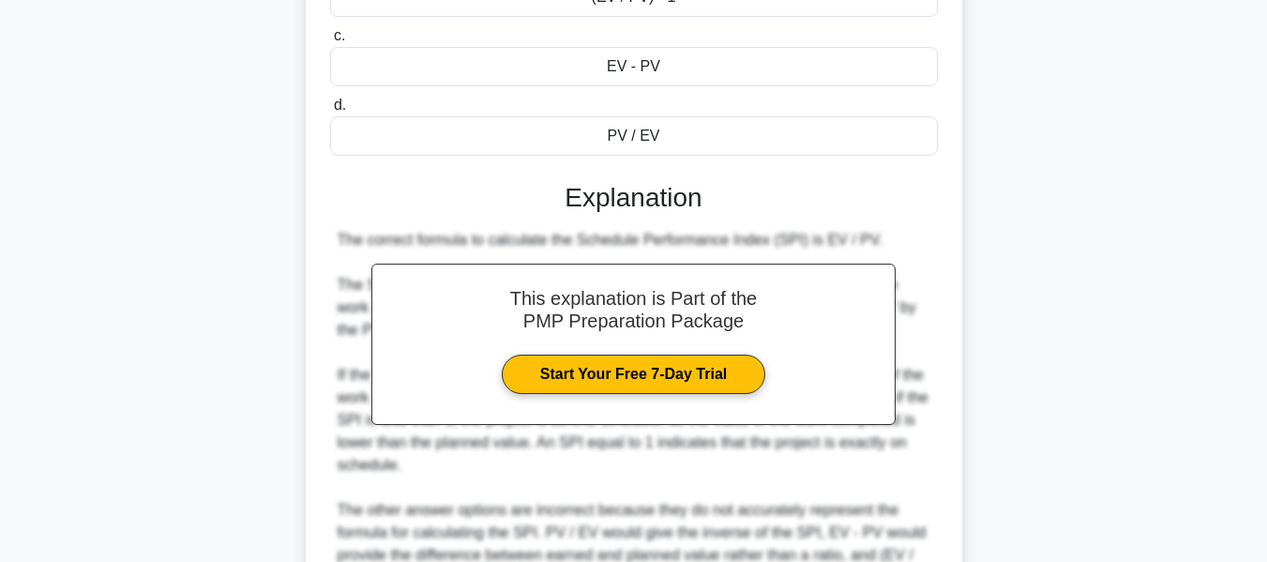
scroll to position [873, 0]
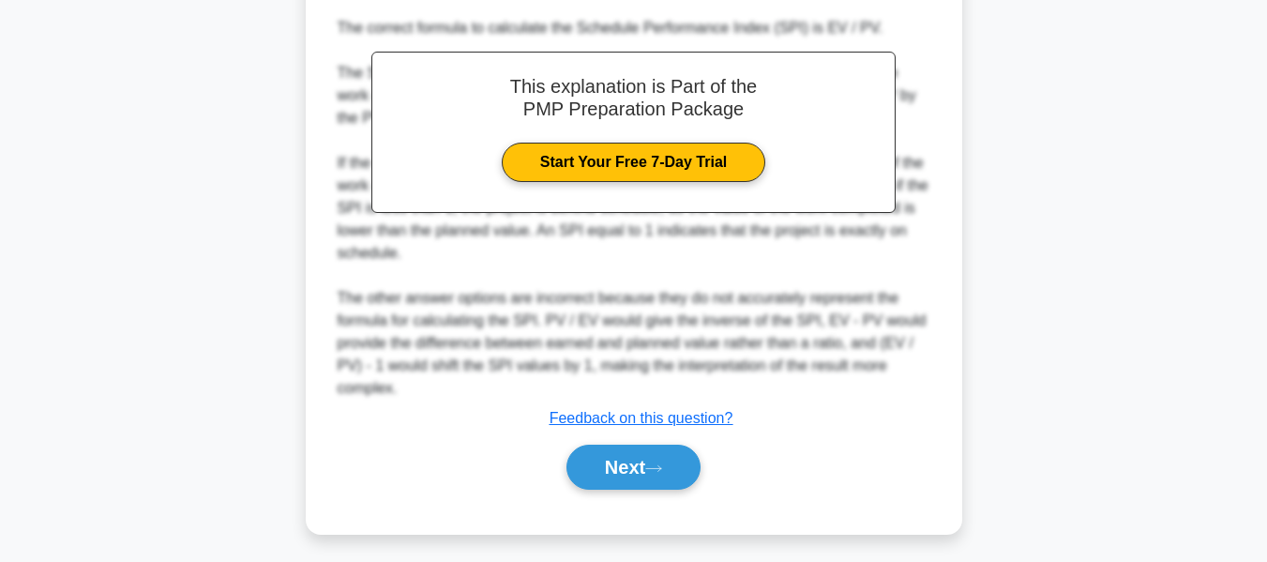
scroll to position [1046, 0]
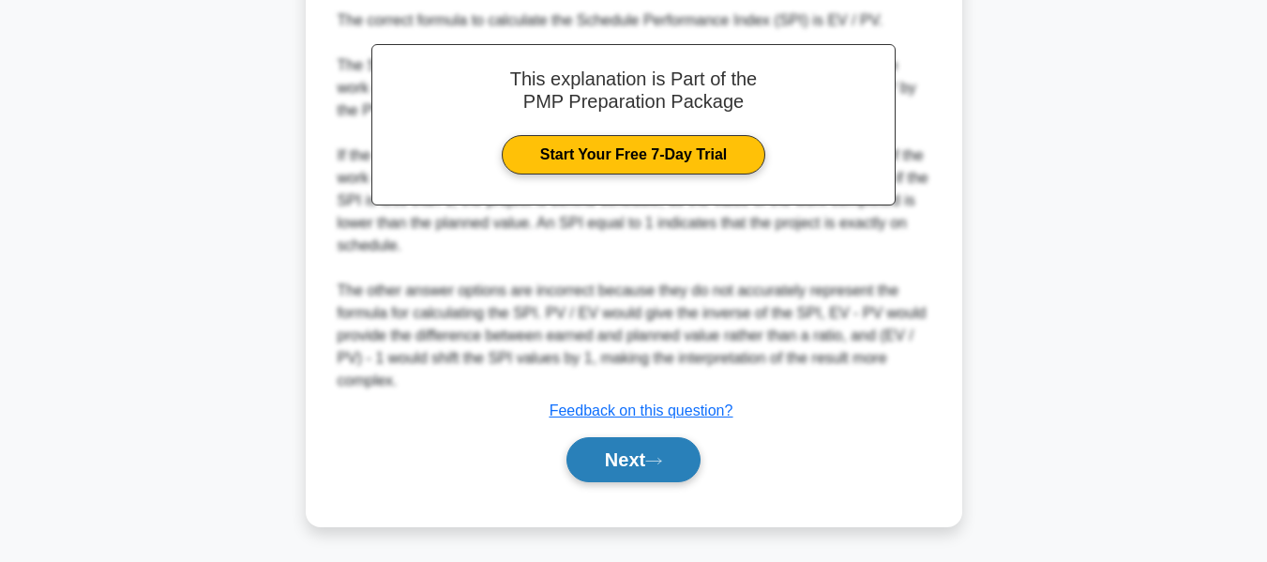
click at [613, 452] on button "Next" at bounding box center [634, 459] width 134 height 45
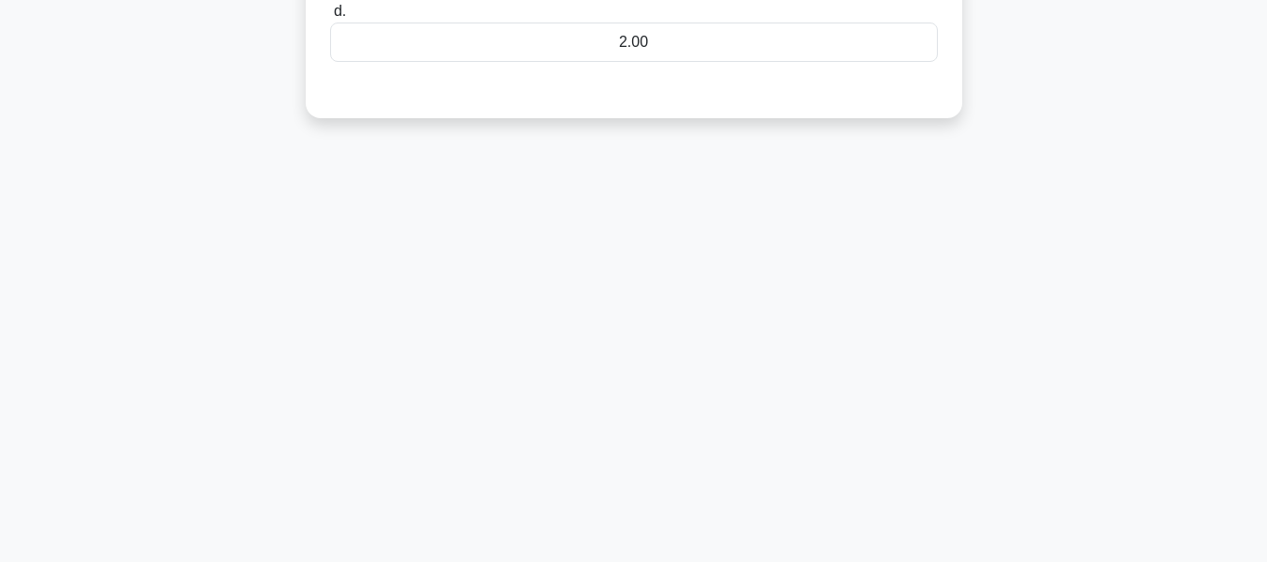
scroll to position [451, 0]
click at [1112, 242] on div "3:07 Stop PMP - Cost Management Intermediate 4/5 A project manager is conductin…" at bounding box center [633, 85] width 1069 height 938
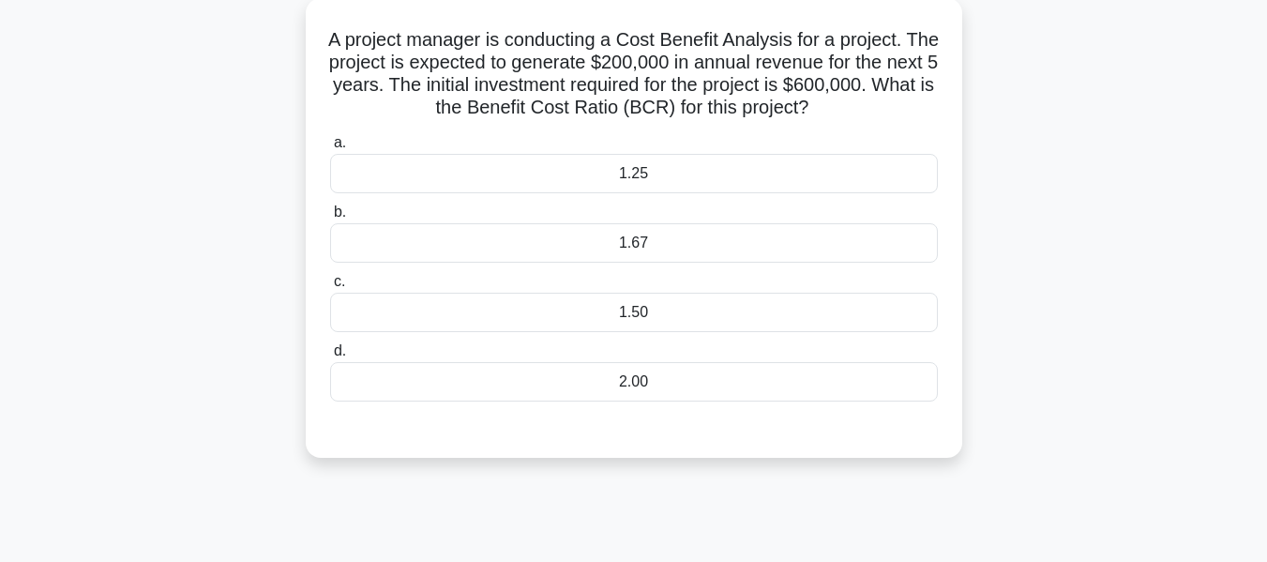
scroll to position [113, 0]
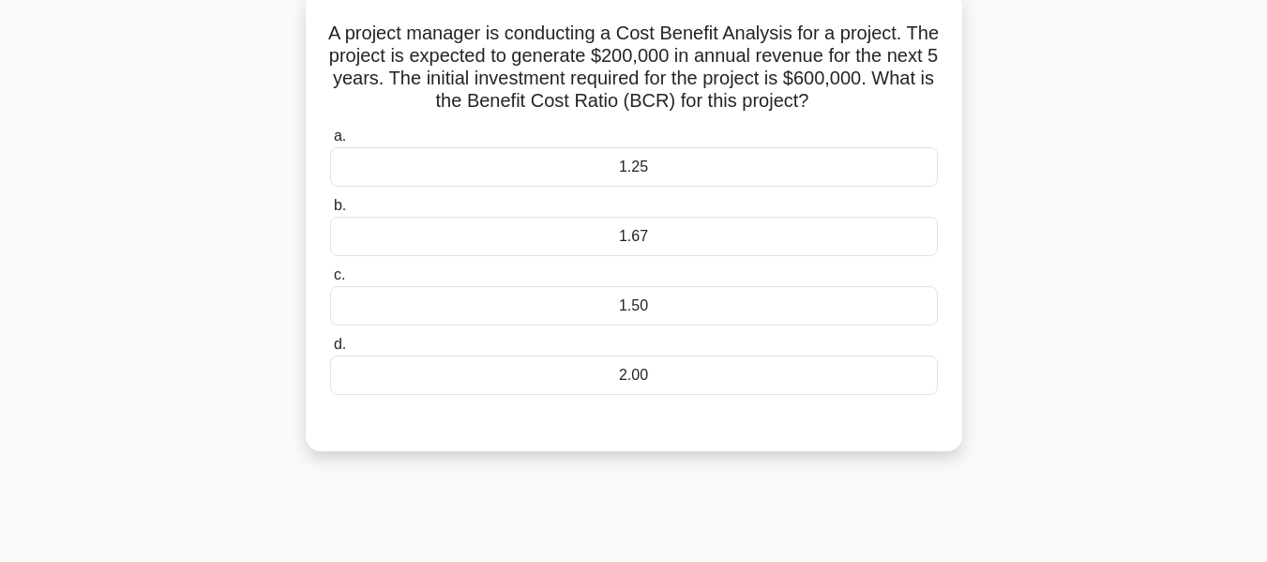
click at [634, 233] on div "1.67" at bounding box center [634, 236] width 608 height 39
click at [330, 212] on input "b. 1.67" at bounding box center [330, 206] width 0 height 12
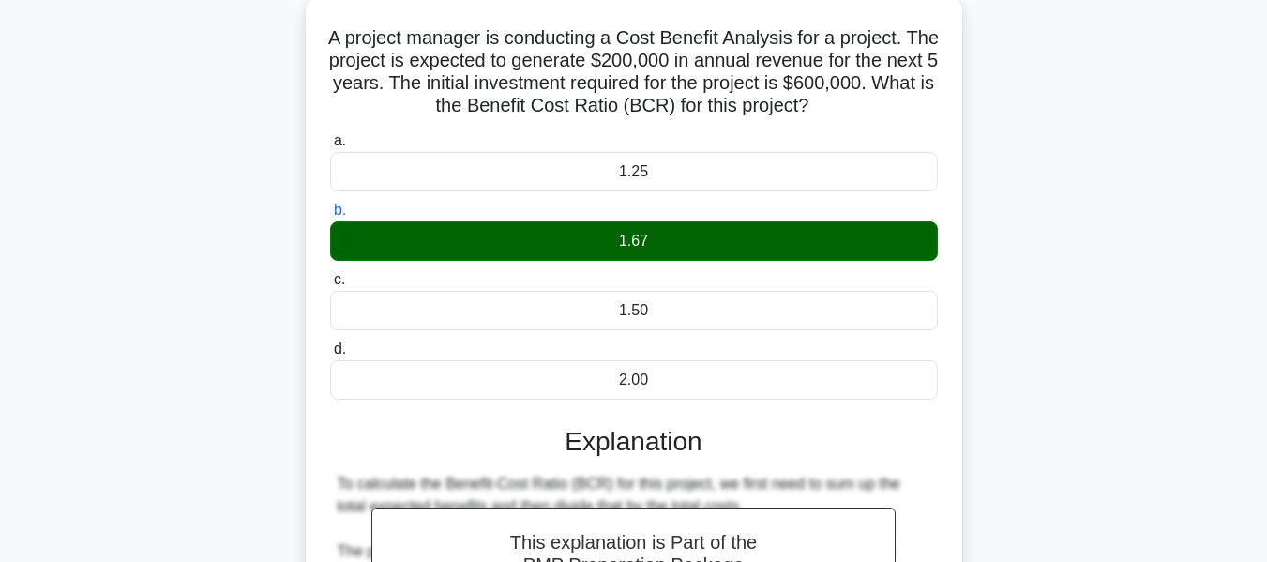
click at [1112, 403] on div "A project manager is conducting a Cost Benefit Analysis for a project. The proj…" at bounding box center [633, 459] width 1069 height 926
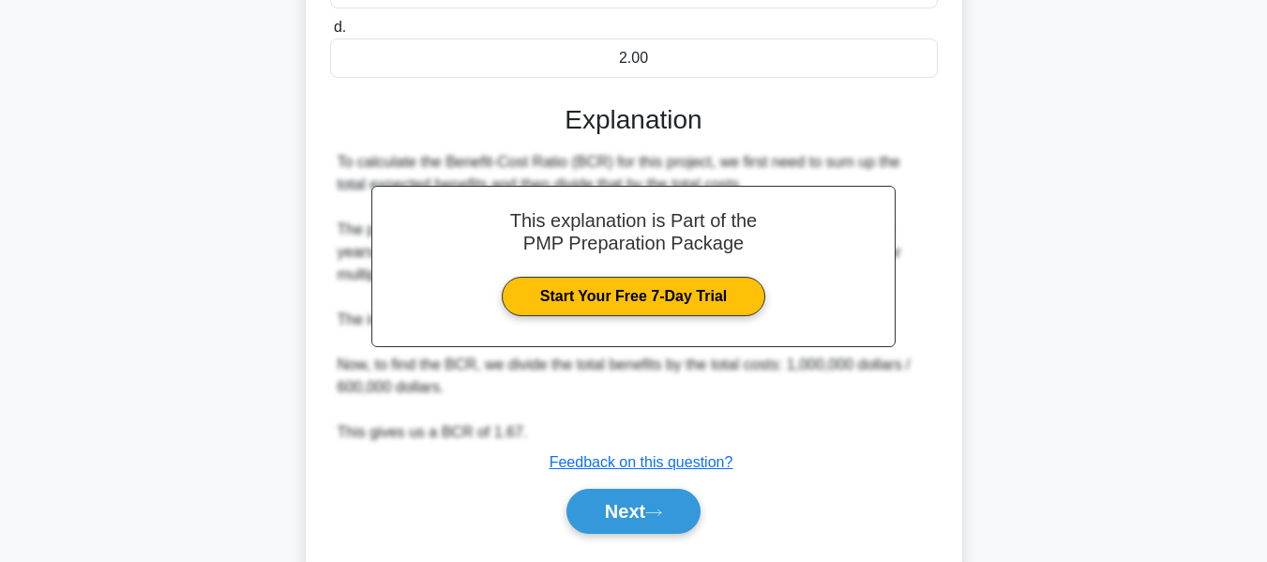
scroll to position [483, 0]
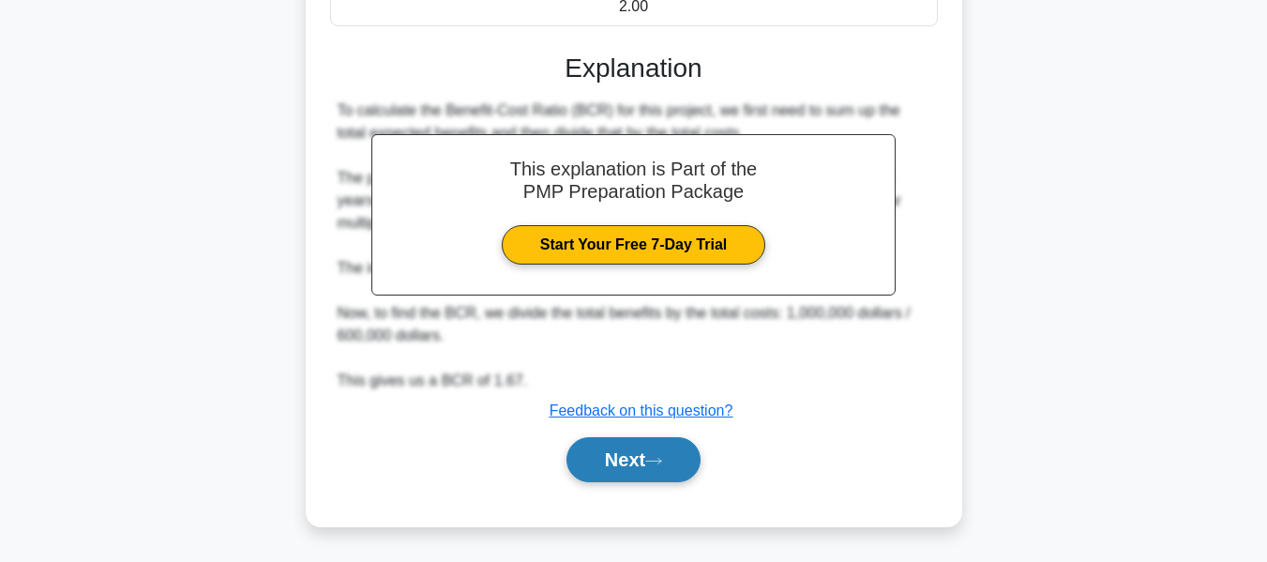
click at [607, 454] on button "Next" at bounding box center [634, 459] width 134 height 45
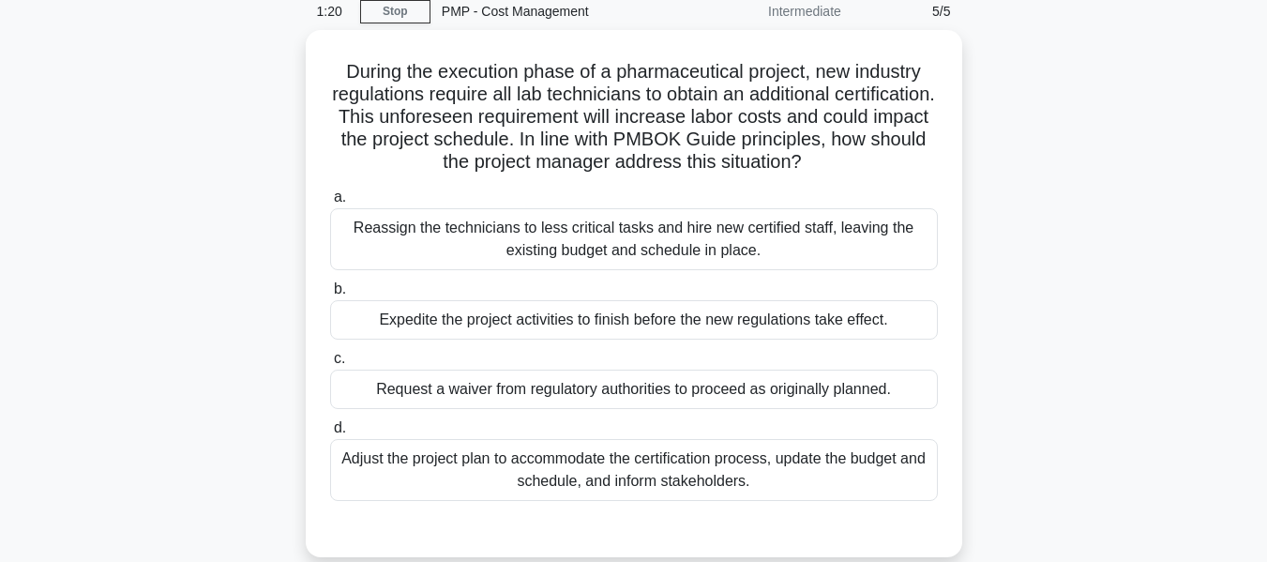
scroll to position [113, 0]
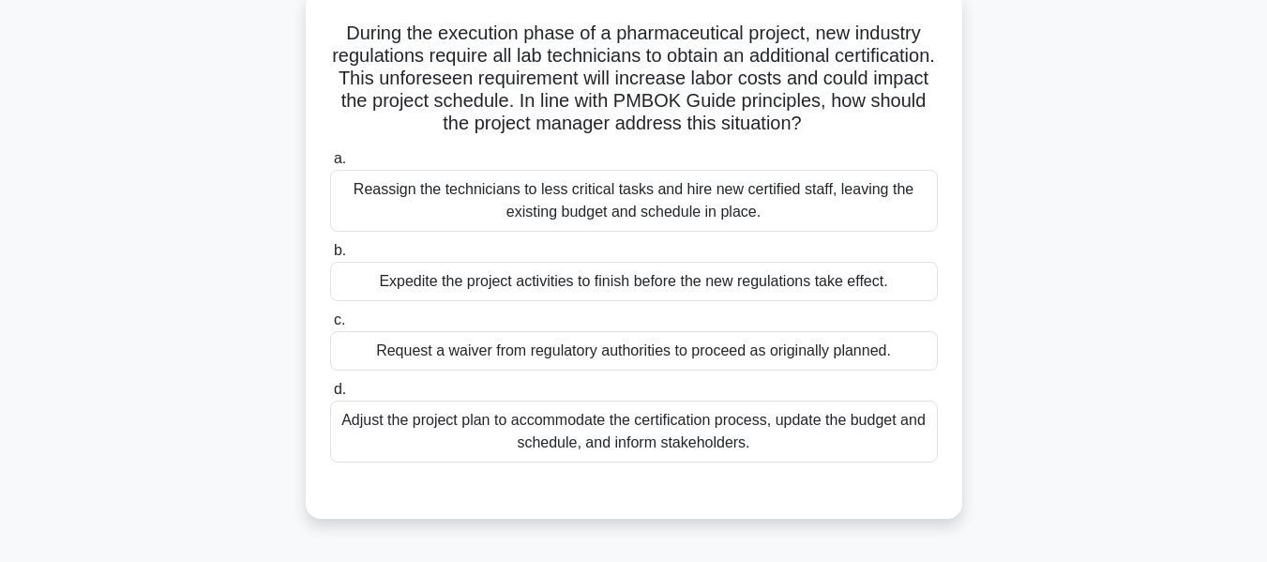
click at [576, 422] on div "Adjust the project plan to accommodate the certification process, update the bu…" at bounding box center [634, 432] width 608 height 62
click at [330, 396] on input "d. Adjust the project plan to accommodate the certification process, update the…" at bounding box center [330, 390] width 0 height 12
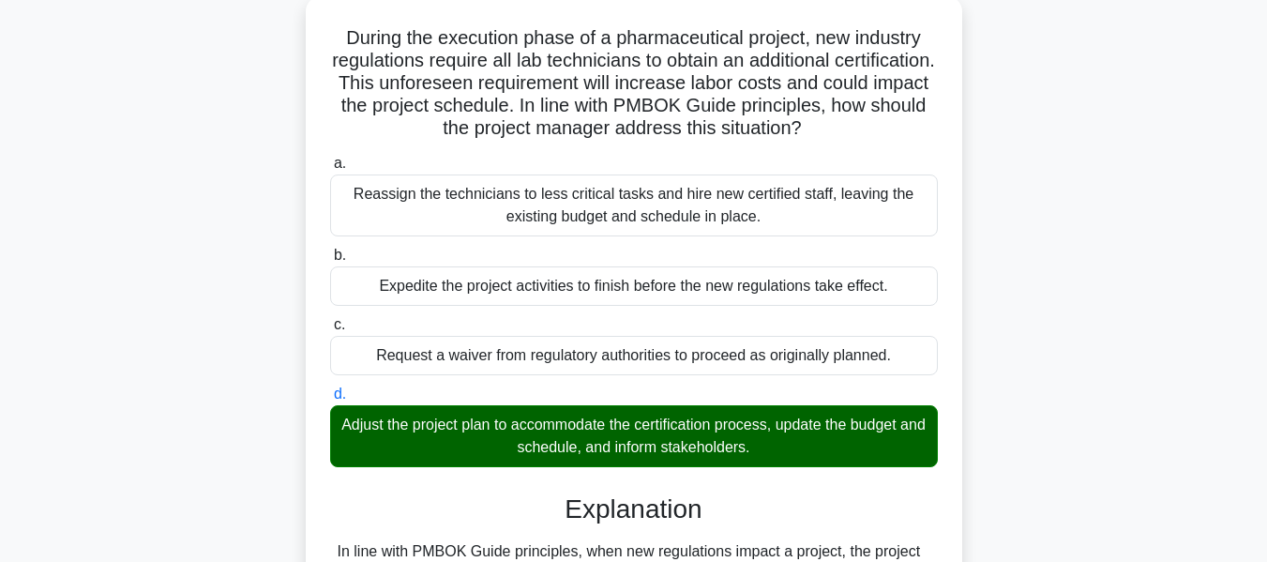
click at [1043, 392] on div "During the execution phase of a pharmaceutical project, new industry regulation…" at bounding box center [633, 504] width 1069 height 1016
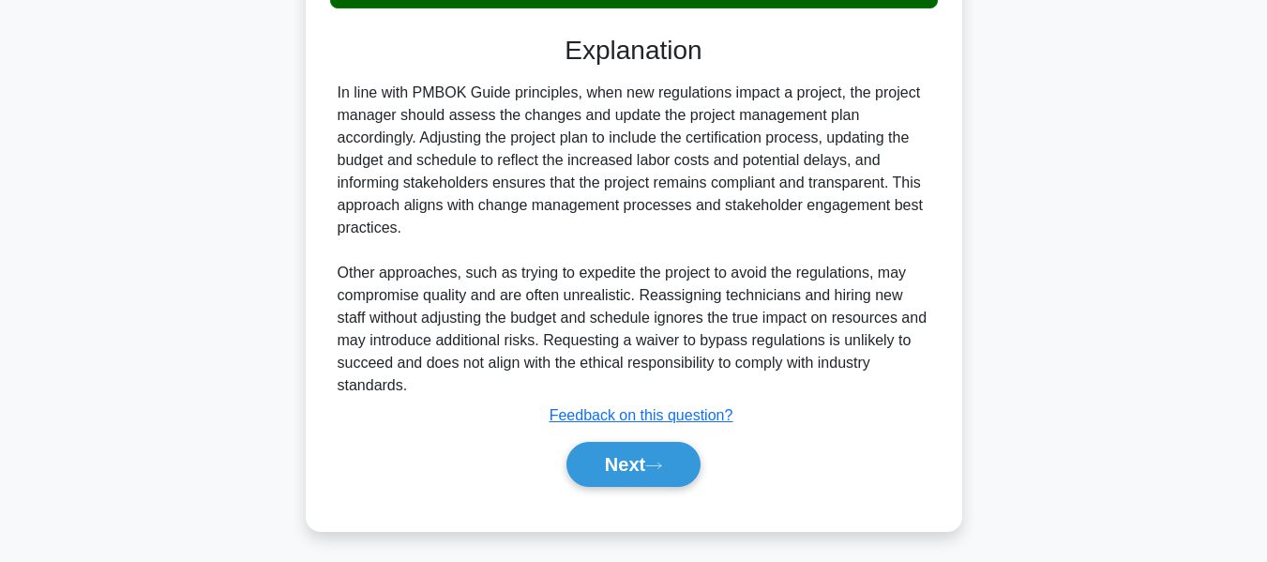
scroll to position [573, 0]
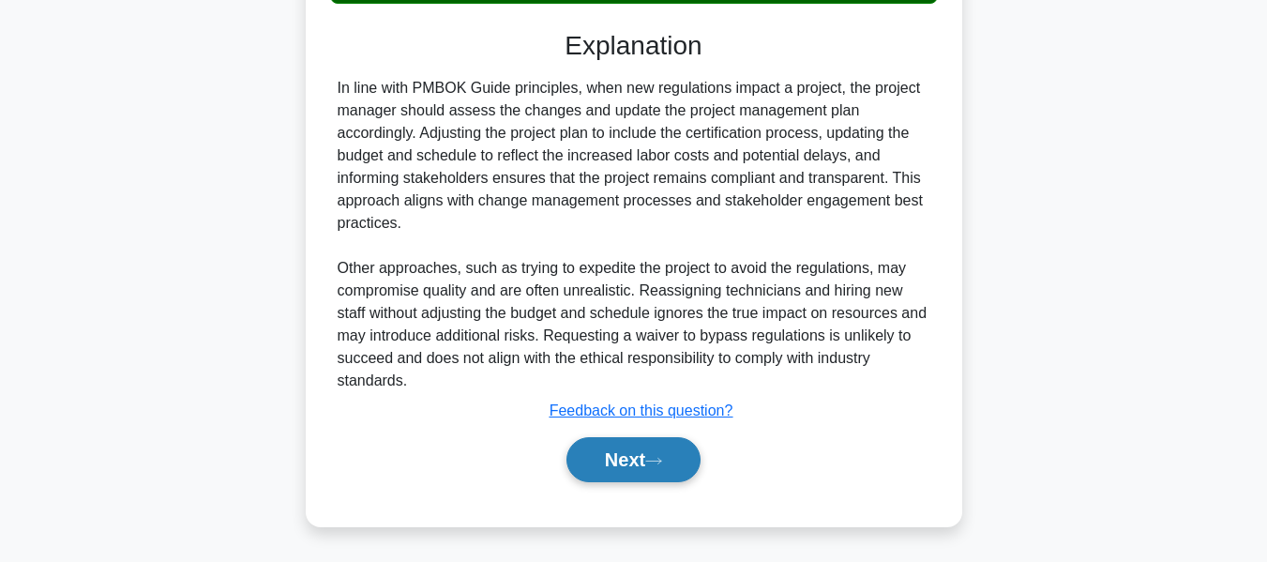
click at [635, 459] on button "Next" at bounding box center [634, 459] width 134 height 45
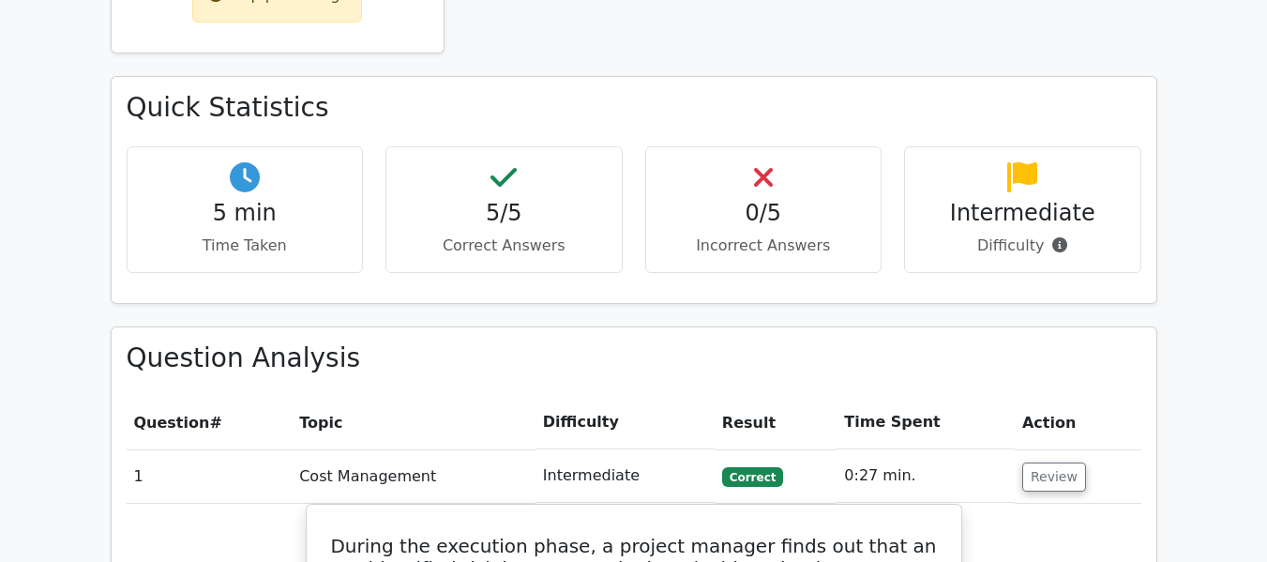
scroll to position [1126, 0]
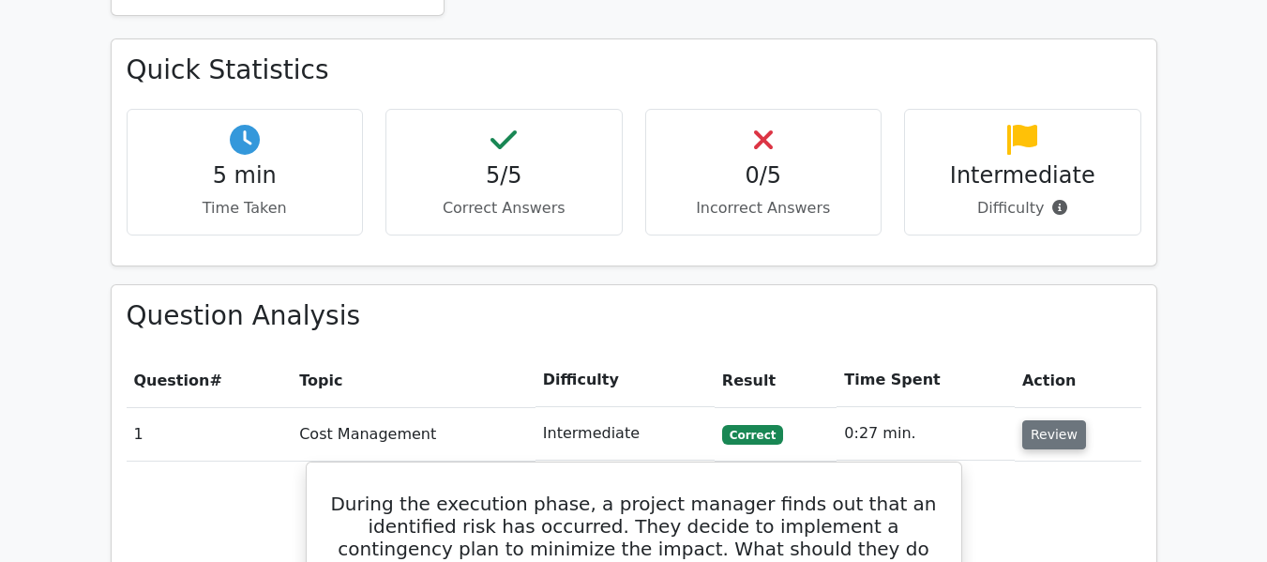
click at [1049, 420] on button "Review" at bounding box center [1054, 434] width 64 height 29
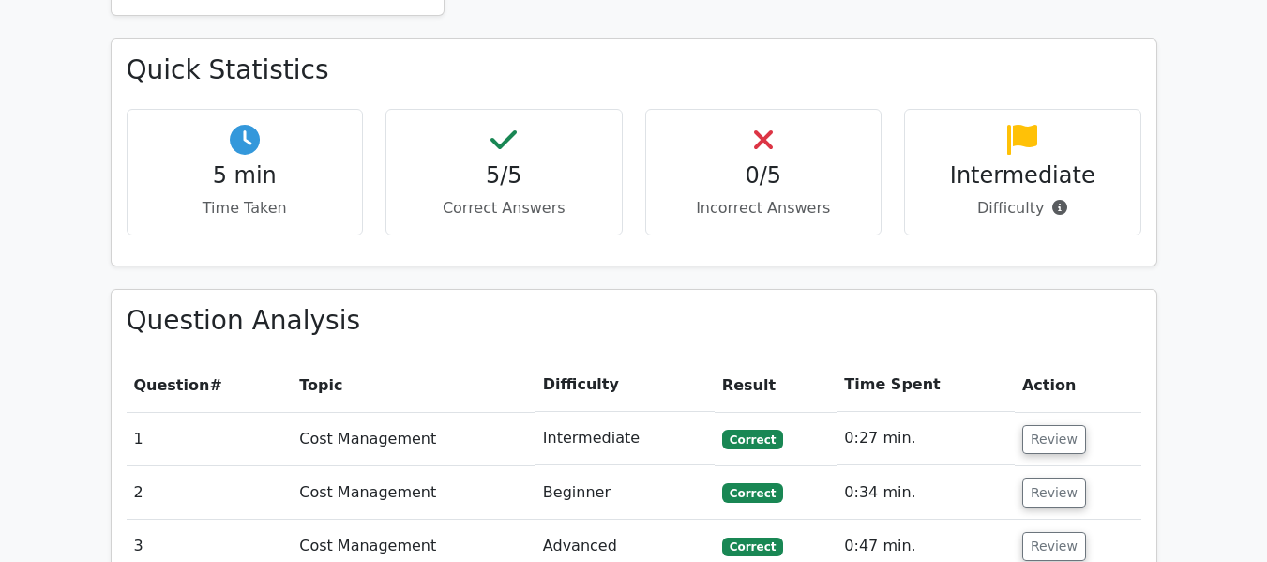
click at [1180, 261] on main "Go Premium Project Management Professional Preparation Package (2025) Earn 35 P…" at bounding box center [633, 206] width 1267 height 2545
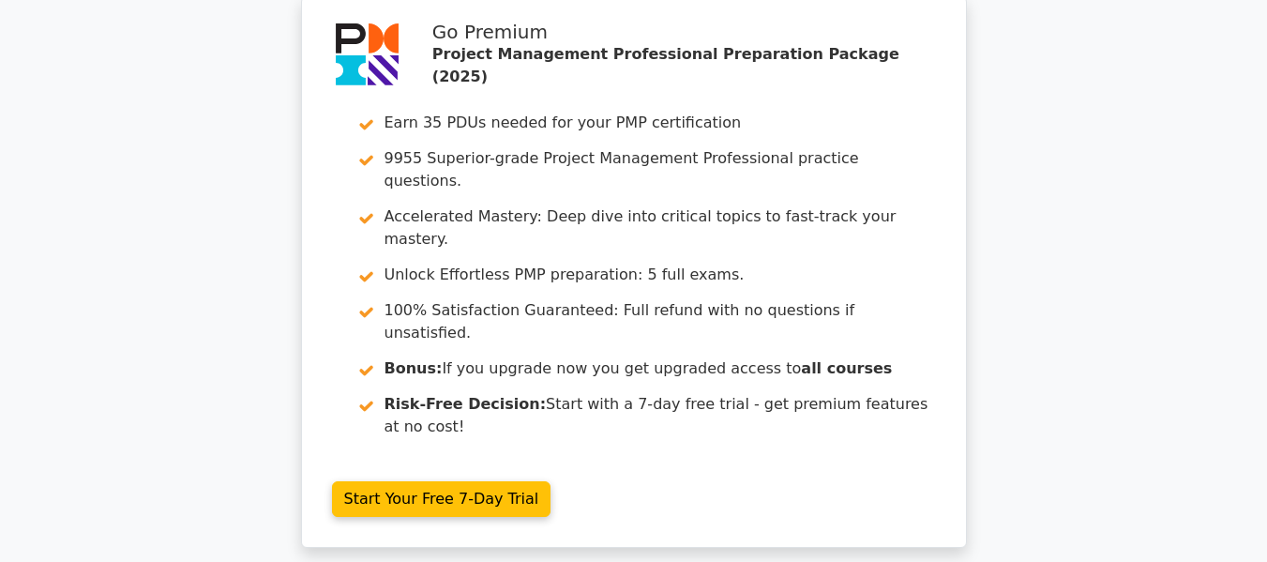
scroll to position [75, 0]
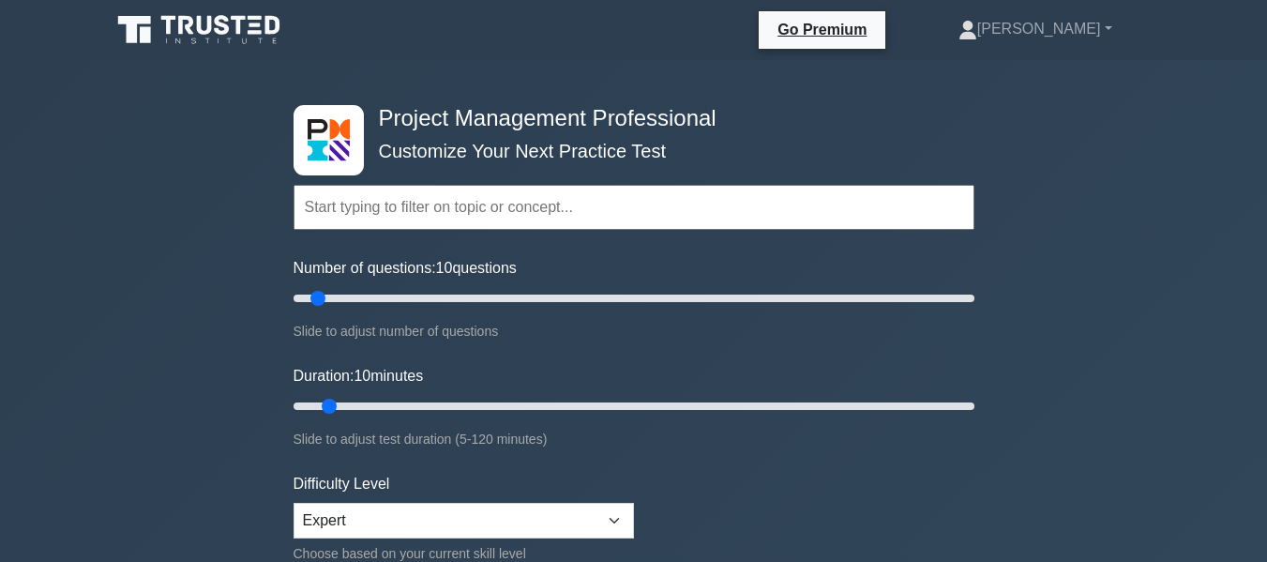
scroll to position [336, 0]
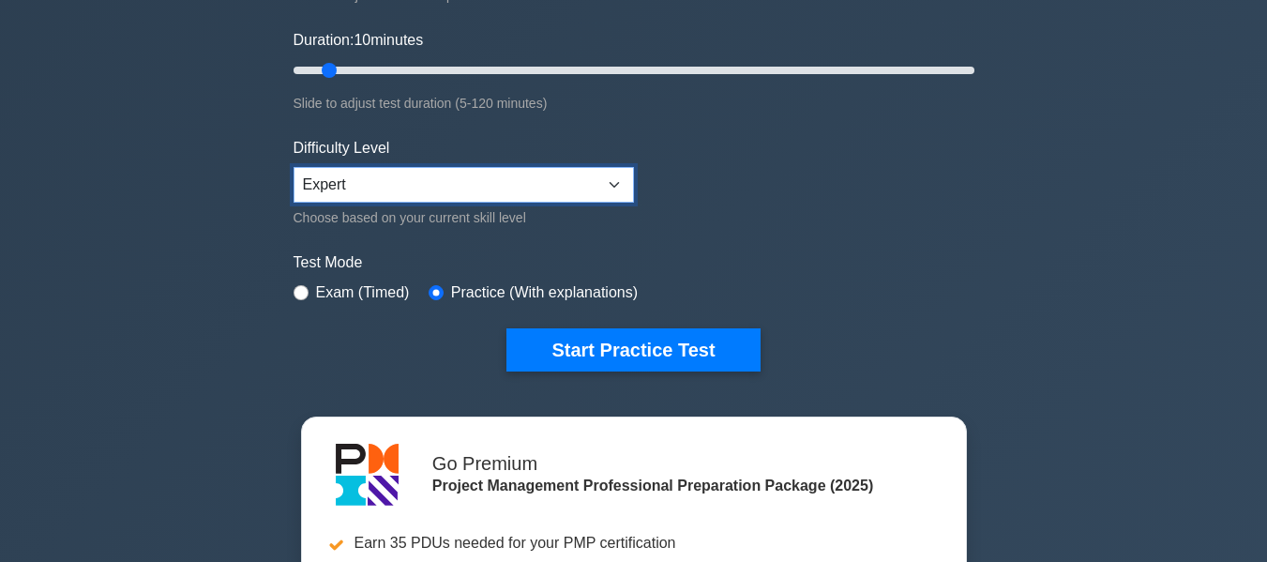
drag, startPoint x: 0, startPoint y: 0, endPoint x: 414, endPoint y: 188, distance: 454.2
click at [414, 188] on select "Beginner Intermediate Expert" at bounding box center [464, 185] width 340 height 36
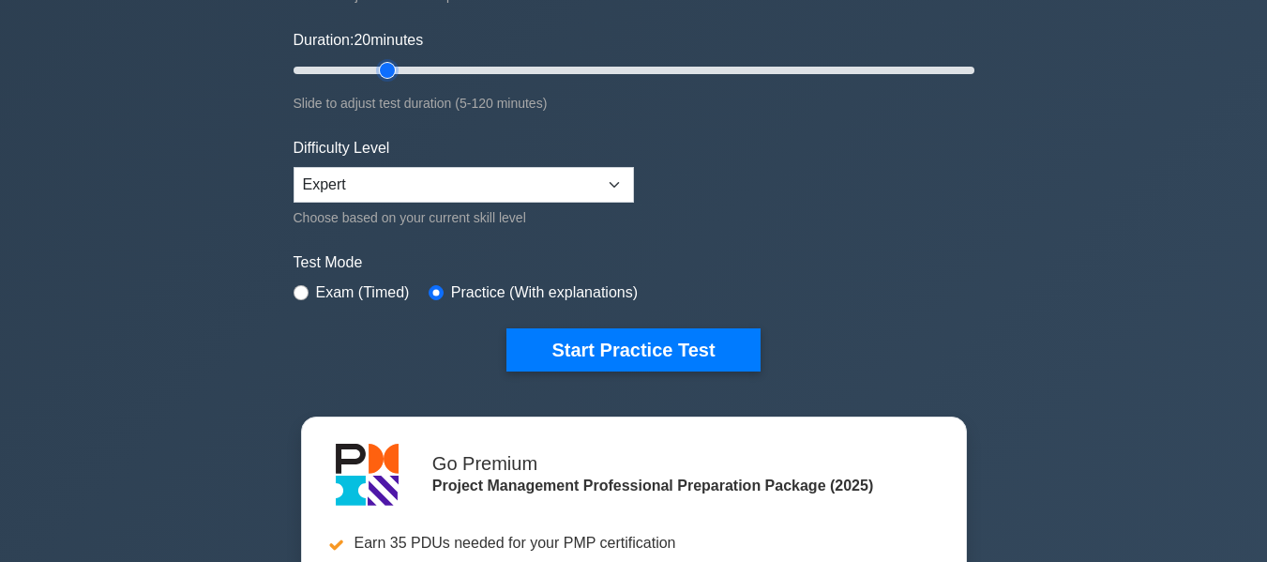
type input "20"
click at [379, 73] on input "Duration: 20 minutes" at bounding box center [634, 70] width 681 height 23
click at [1014, 186] on div "Project Management Professional Customize Your Next Practice Test Topics Scope …" at bounding box center [633, 314] width 1267 height 1180
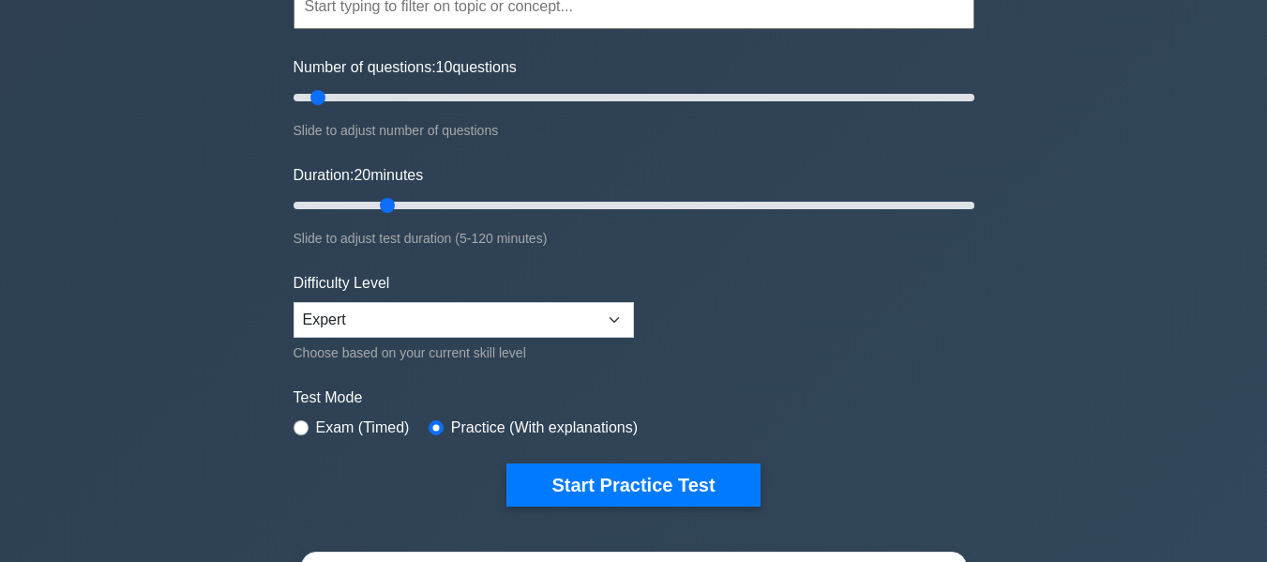
scroll to position [186, 0]
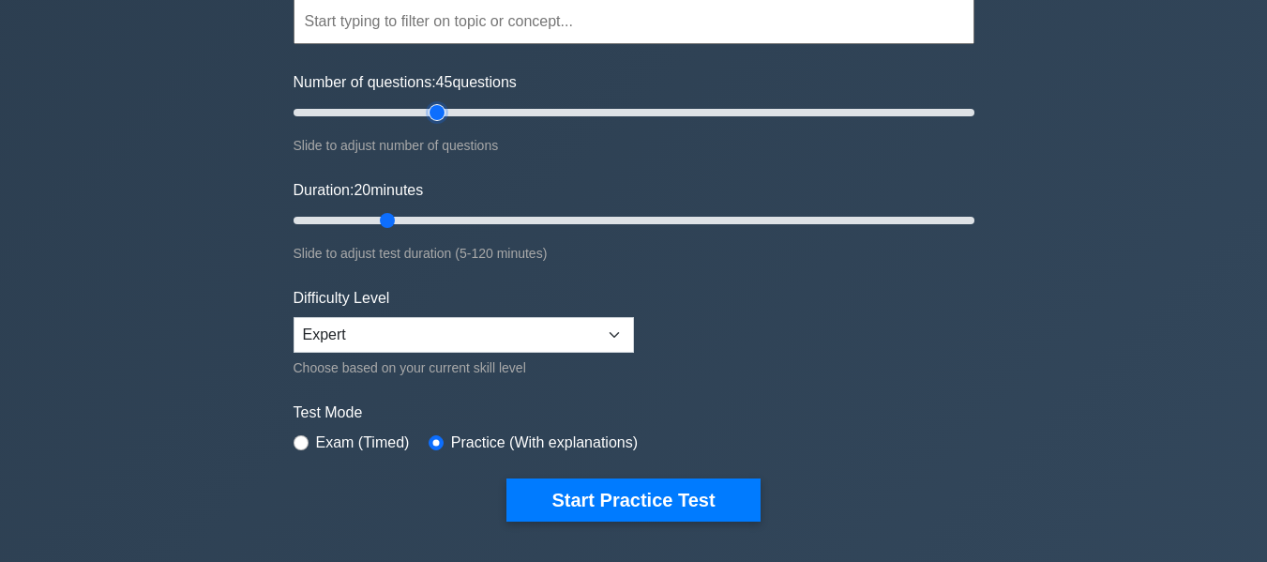
click at [433, 121] on input "Number of questions: 45 questions" at bounding box center [634, 112] width 681 height 23
click at [419, 114] on input "Number of questions: 40 questions" at bounding box center [634, 112] width 681 height 23
click at [404, 113] on input "Number of questions: 40 questions" at bounding box center [634, 112] width 681 height 23
type input "30"
click at [390, 113] on input "Number of questions: 30 questions" at bounding box center [634, 112] width 681 height 23
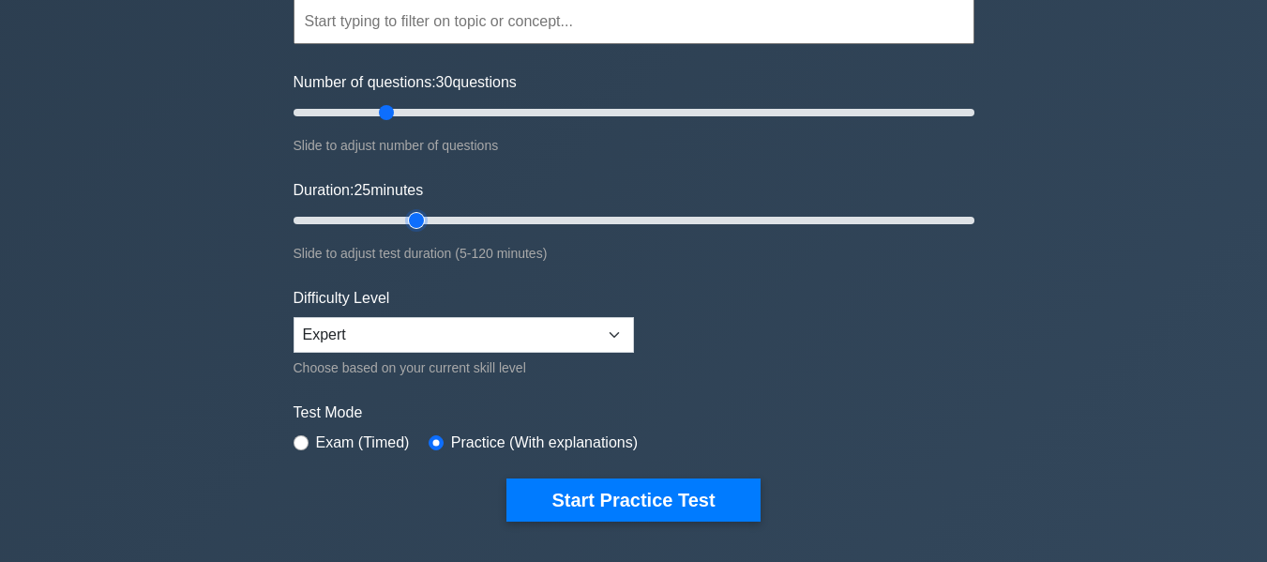
click at [416, 219] on input "Duration: 25 minutes" at bounding box center [634, 220] width 681 height 23
type input "30"
click at [443, 220] on input "Duration: 30 minutes" at bounding box center [634, 220] width 681 height 23
